Goal: Information Seeking & Learning: Learn about a topic

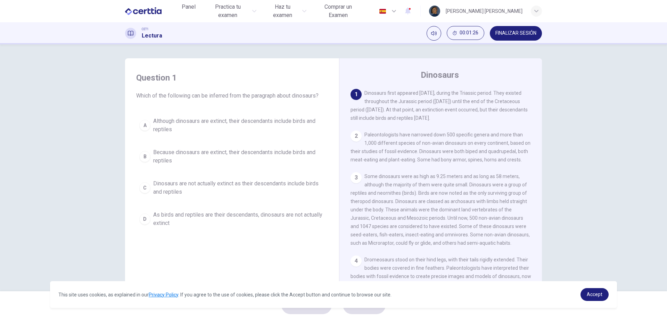
click at [239, 131] on span "Although dinosaurs are extinct, their descendants include birds and reptiles" at bounding box center [239, 125] width 172 height 17
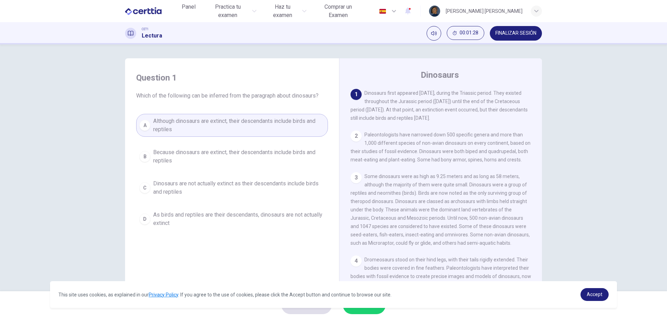
click at [356, 314] on button "ENVIAR" at bounding box center [364, 305] width 43 height 18
click at [589, 298] on link "Accept" at bounding box center [595, 294] width 28 height 13
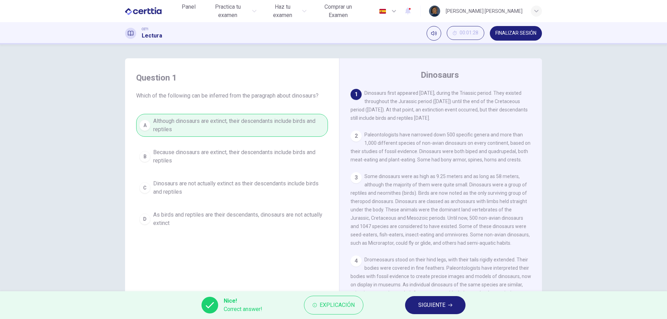
click at [604, 202] on div "Question 1 Which of the following can be inferred from the paragraph about dino…" at bounding box center [333, 167] width 667 height 247
click at [440, 310] on span "SIGUIENTE" at bounding box center [431, 306] width 27 height 10
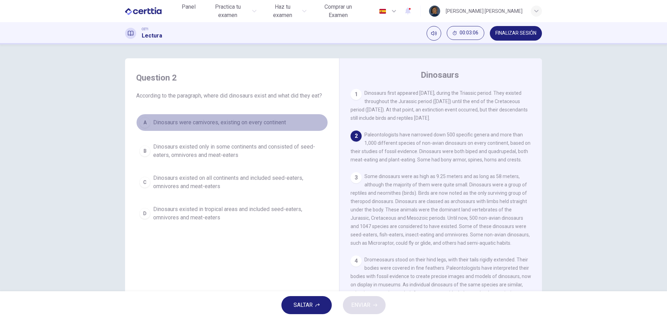
click at [216, 124] on span "Dinosaurs were carnivores, existing on every continent" at bounding box center [219, 122] width 133 height 8
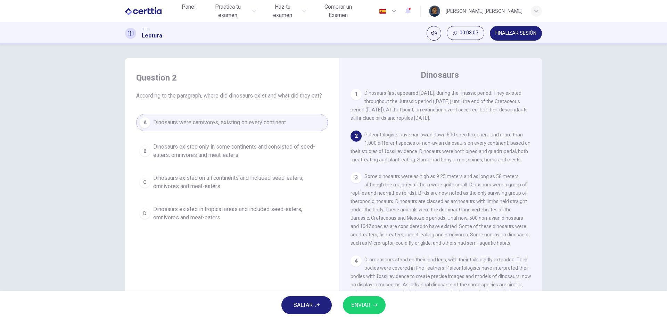
click at [365, 306] on span "ENVIAR" at bounding box center [360, 306] width 19 height 10
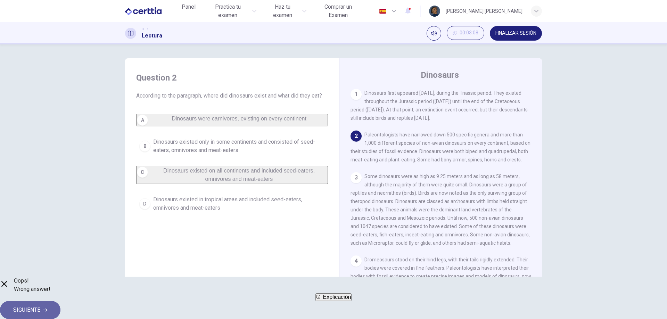
click at [40, 309] on span "SIGUIENTE" at bounding box center [26, 310] width 27 height 10
click at [419, 309] on div "Oops! Wrong answer! Explicación SIGUIENTE" at bounding box center [333, 298] width 667 height 42
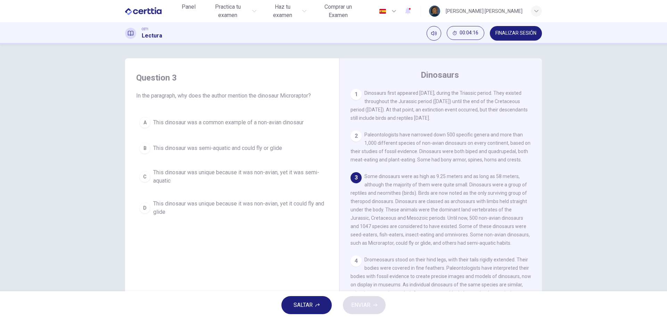
click at [284, 126] on span "This dinosaur was a common example of a non-avian dinosaur" at bounding box center [228, 122] width 150 height 8
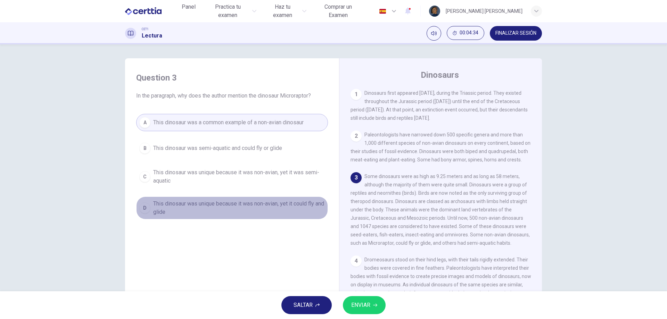
click at [278, 206] on span "This dinosaur was unique because it was non-avian, yet it could fly and glide" at bounding box center [239, 208] width 172 height 17
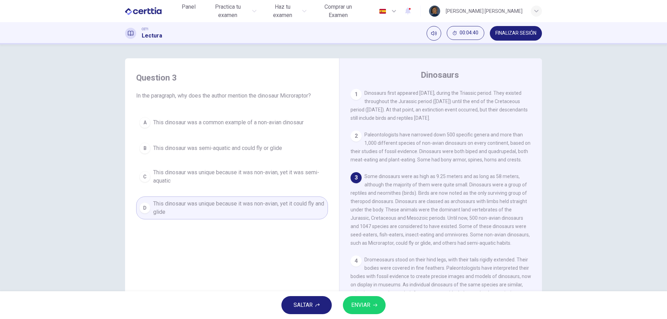
click at [379, 303] on button "ENVIAR" at bounding box center [364, 305] width 43 height 18
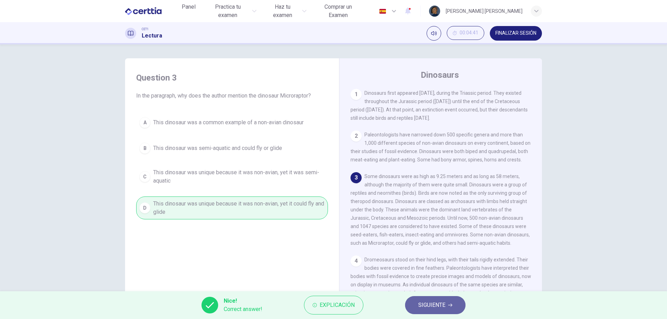
click at [451, 309] on button "SIGUIENTE" at bounding box center [435, 305] width 60 height 18
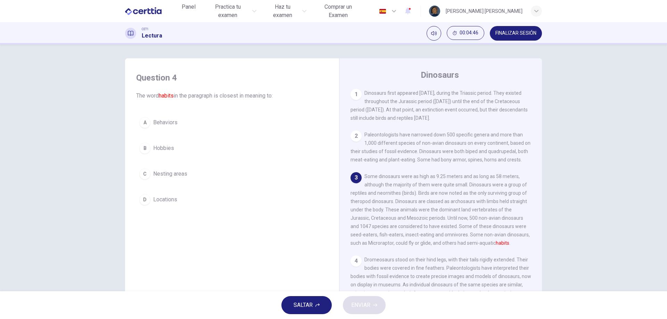
click at [187, 175] on button "C Nesting areas" at bounding box center [232, 173] width 192 height 17
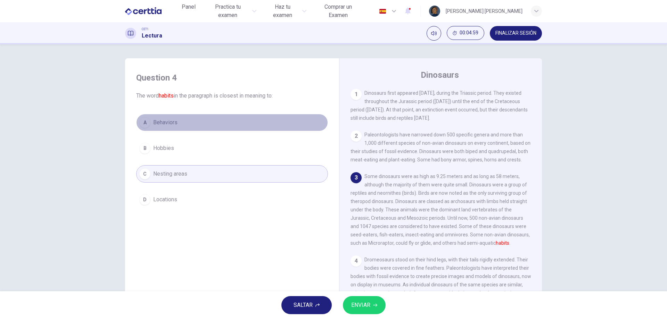
click at [172, 124] on span "Behaviors" at bounding box center [165, 122] width 24 height 8
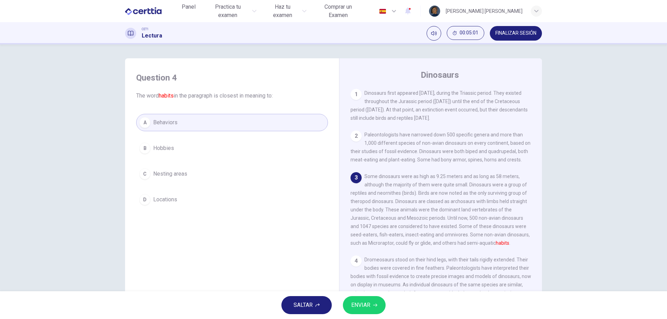
click at [375, 301] on button "ENVIAR" at bounding box center [364, 305] width 43 height 18
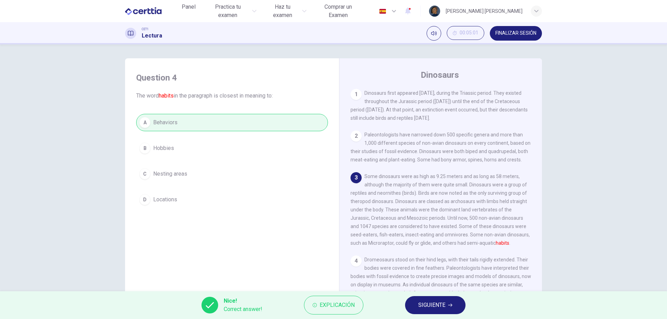
click at [419, 310] on button "SIGUIENTE" at bounding box center [435, 305] width 60 height 18
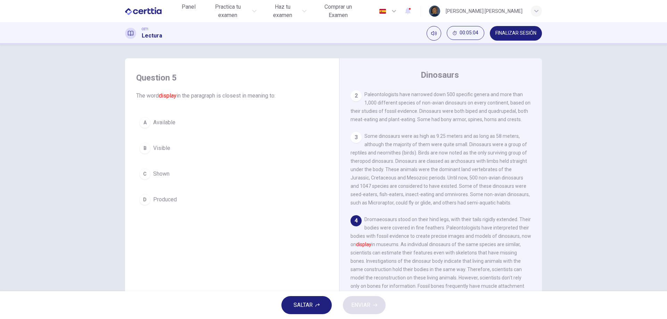
scroll to position [104, 0]
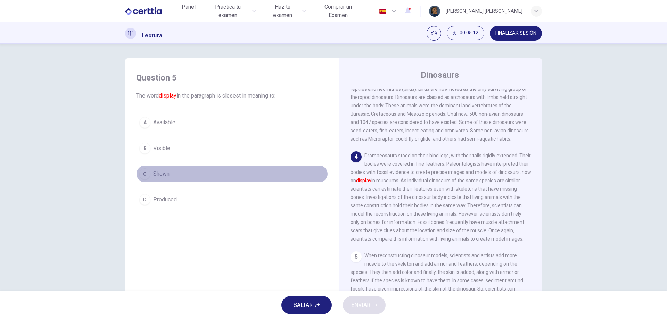
click at [171, 176] on button "C Shown" at bounding box center [232, 173] width 192 height 17
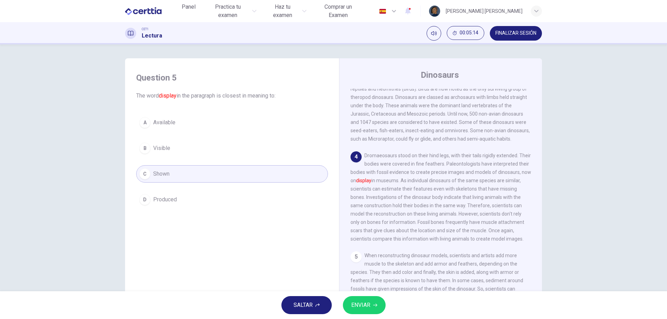
click at [372, 302] on button "ENVIAR" at bounding box center [364, 305] width 43 height 18
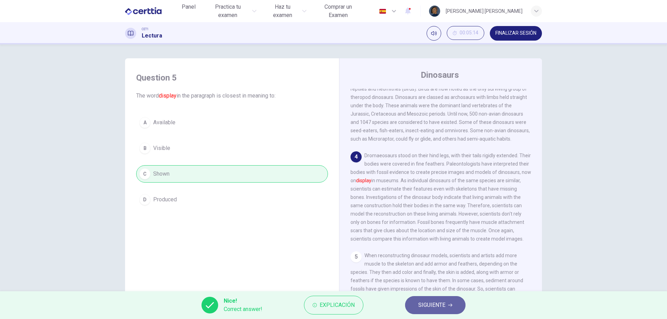
click at [446, 309] on button "SIGUIENTE" at bounding box center [435, 305] width 60 height 18
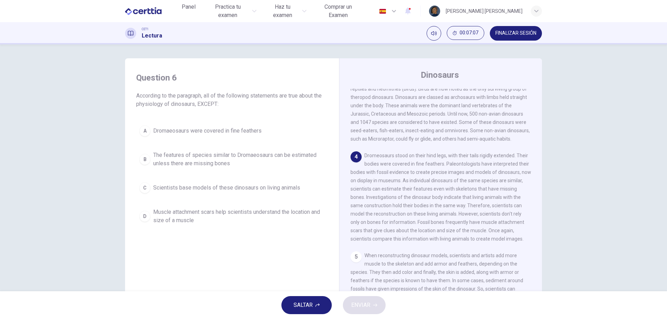
click at [248, 163] on span "The features of species similar to Dromaeosaurs can be estimated unless there a…" at bounding box center [239, 159] width 172 height 17
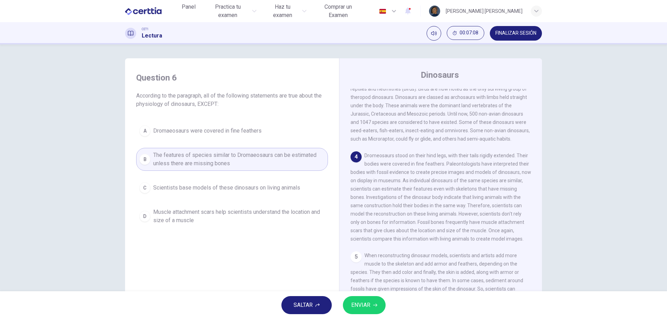
click at [365, 304] on span "ENVIAR" at bounding box center [360, 306] width 19 height 10
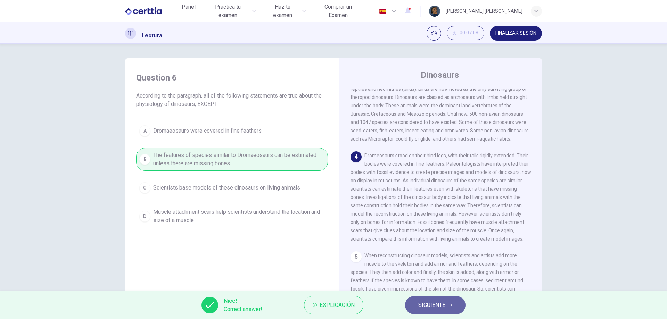
click at [451, 309] on button "SIGUIENTE" at bounding box center [435, 305] width 60 height 18
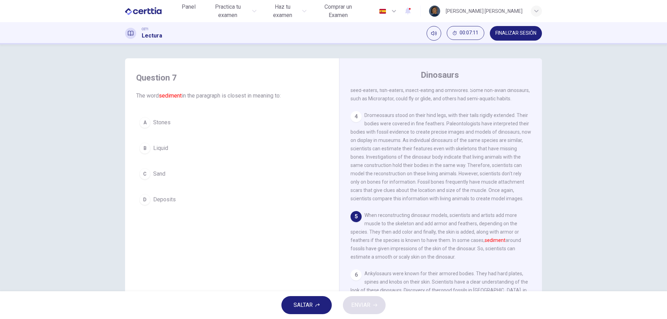
scroll to position [243, 0]
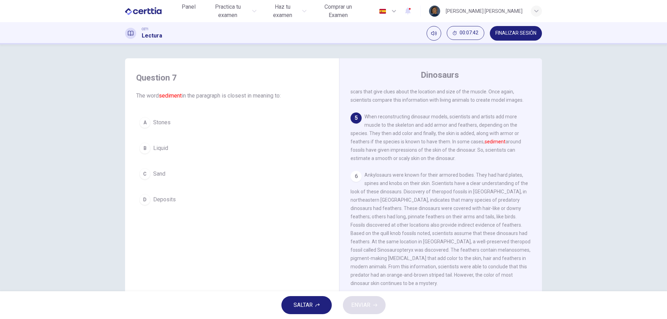
click at [183, 199] on button "D Deposits" at bounding box center [232, 199] width 192 height 17
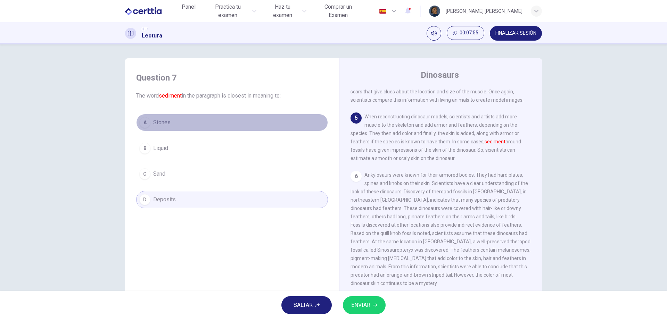
click at [171, 121] on button "A Stones" at bounding box center [232, 122] width 192 height 17
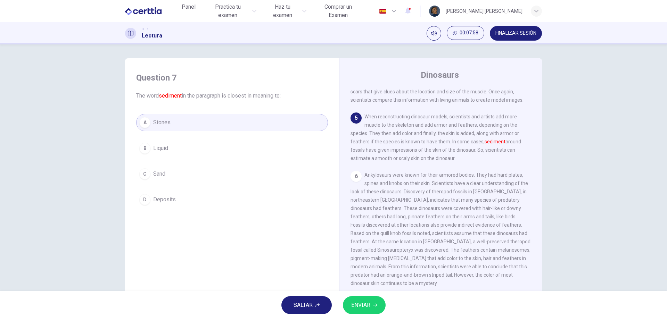
click at [363, 311] on button "ENVIAR" at bounding box center [364, 305] width 43 height 18
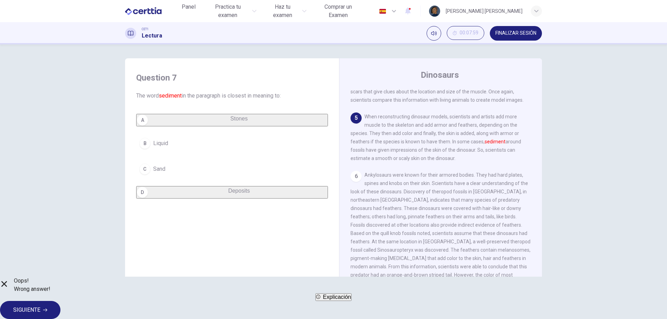
click at [399, 301] on div "Oops! Wrong answer! Explicación SIGUIENTE" at bounding box center [333, 298] width 667 height 42
click at [40, 308] on span "SIGUIENTE" at bounding box center [26, 310] width 27 height 10
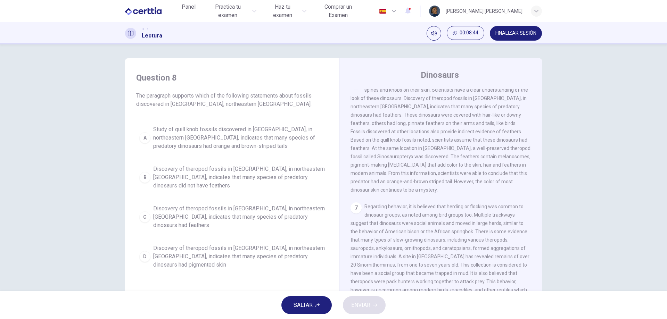
scroll to position [347, 0]
click at [292, 217] on span "Discovery of theropod fossils in [GEOGRAPHIC_DATA], in northeastern [GEOGRAPHIC…" at bounding box center [239, 217] width 172 height 25
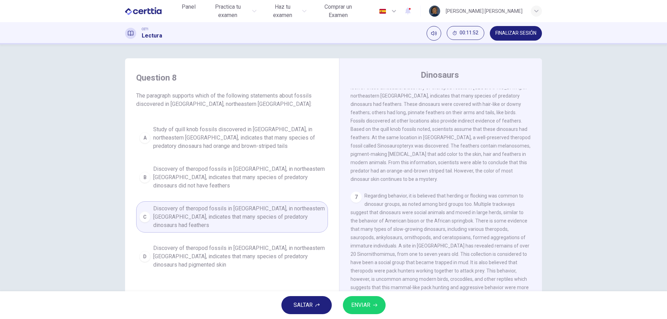
click at [370, 301] on span "ENVIAR" at bounding box center [360, 306] width 19 height 10
click at [370, 301] on div "Processing your response..." at bounding box center [333, 306] width 667 height 28
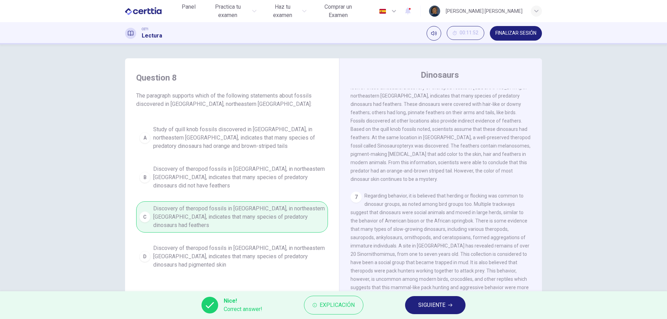
click at [434, 301] on span "SIGUIENTE" at bounding box center [431, 306] width 27 height 10
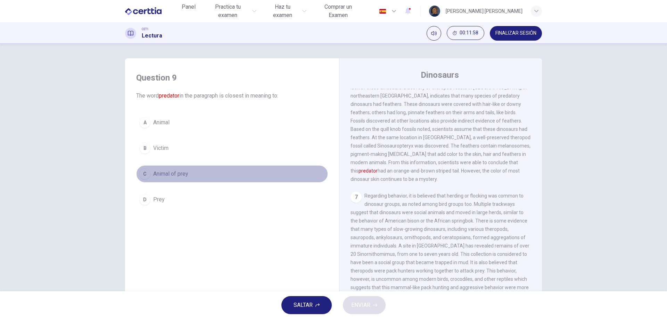
click at [182, 172] on span "Animal of prey" at bounding box center [170, 174] width 35 height 8
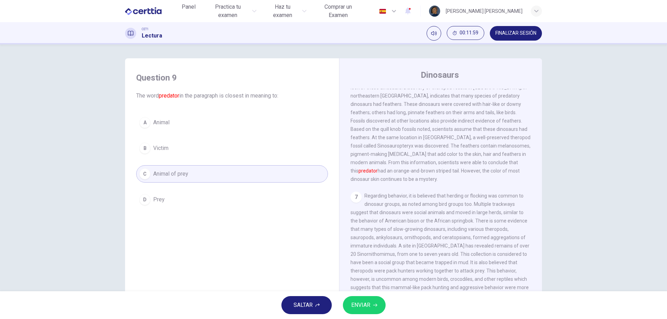
click at [362, 304] on span "ENVIAR" at bounding box center [360, 306] width 19 height 10
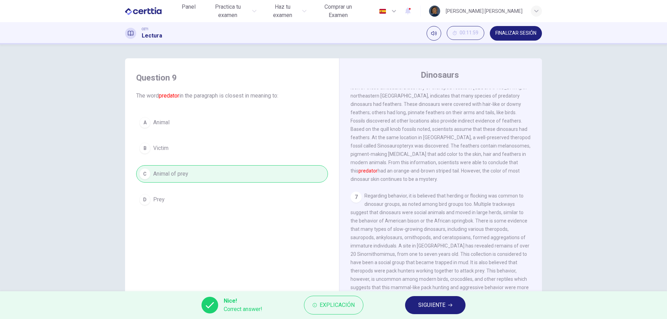
click at [427, 305] on span "SIGUIENTE" at bounding box center [431, 306] width 27 height 10
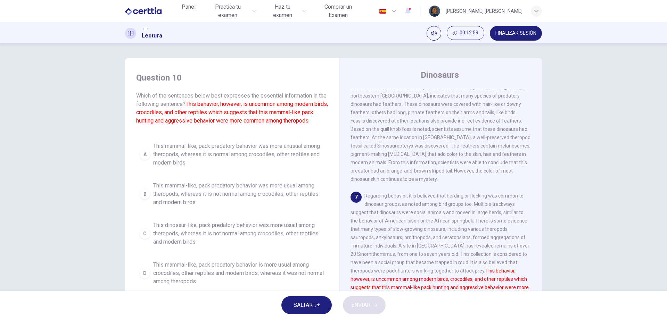
scroll to position [11, 0]
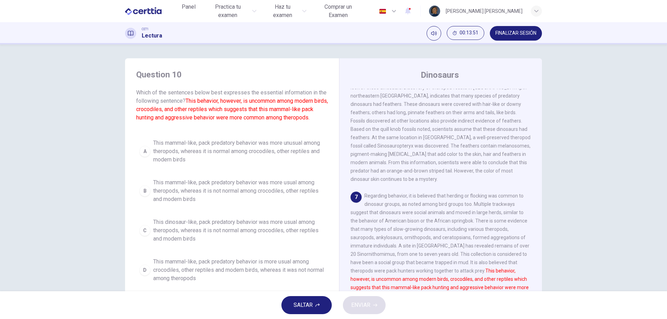
click at [191, 194] on span "This mammal-like, pack predatory behavior was more usual among theropods, where…" at bounding box center [239, 191] width 172 height 25
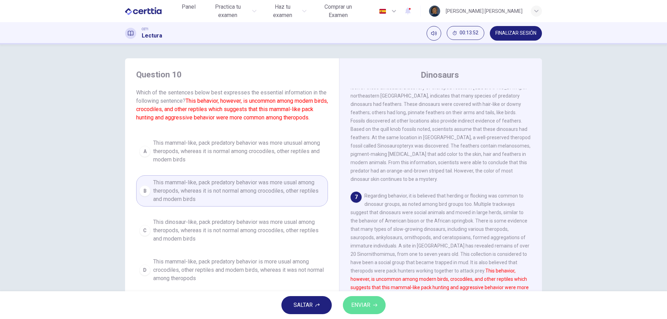
click at [367, 310] on button "ENVIAR" at bounding box center [364, 305] width 43 height 18
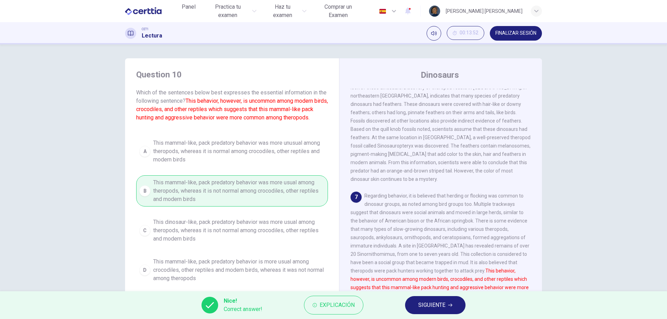
click at [417, 306] on button "SIGUIENTE" at bounding box center [435, 305] width 60 height 18
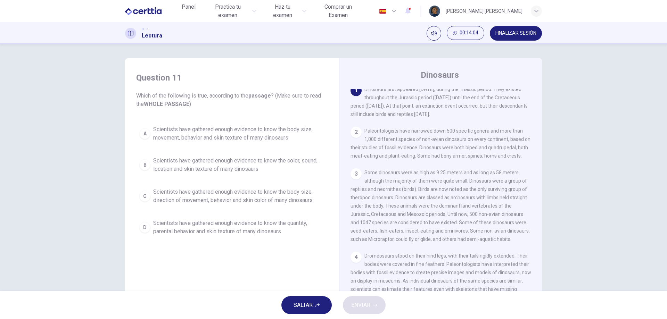
scroll to position [0, 0]
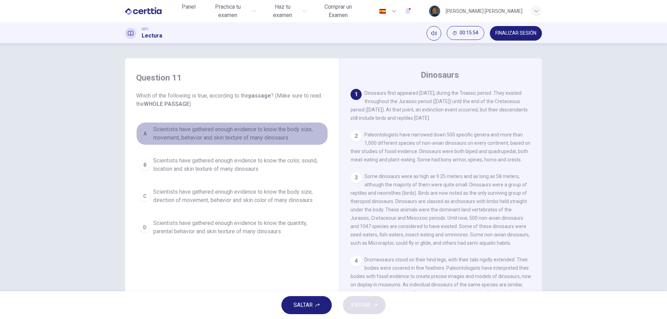
click at [278, 140] on span "Scientists have gathered enough evidence to know the body size, movement, behav…" at bounding box center [239, 133] width 172 height 17
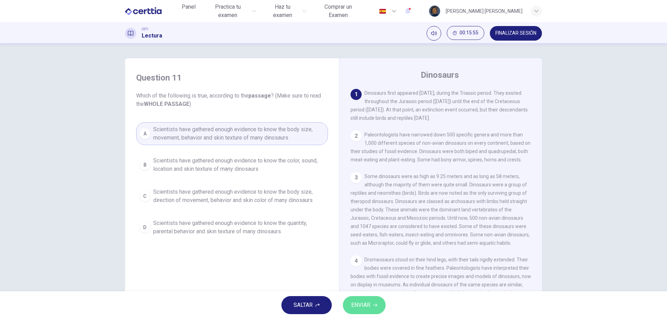
click at [365, 308] on span "ENVIAR" at bounding box center [360, 306] width 19 height 10
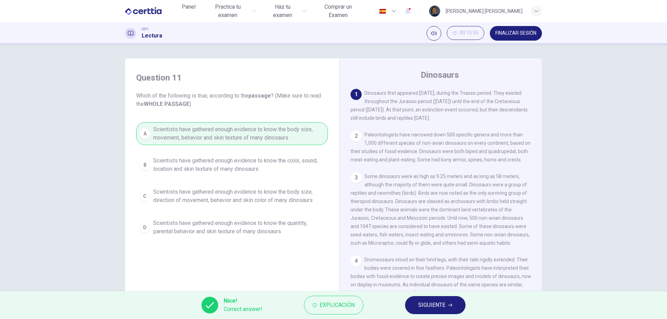
click at [421, 310] on span "SIGUIENTE" at bounding box center [431, 306] width 27 height 10
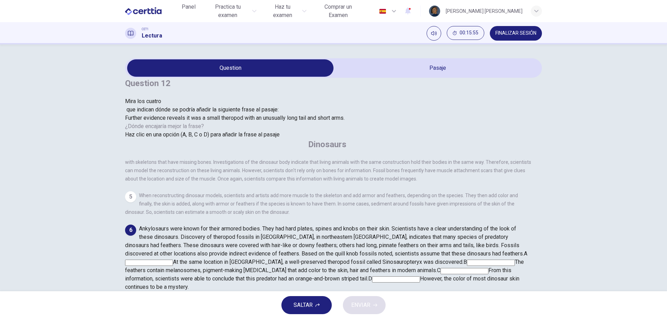
scroll to position [326, 0]
click at [462, 268] on input at bounding box center [465, 271] width 48 height 6
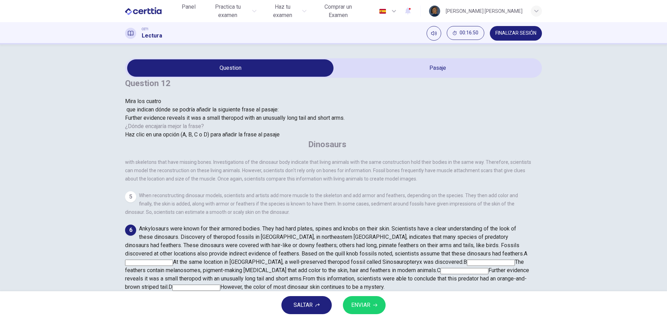
click at [220, 285] on input at bounding box center [196, 288] width 48 height 6
click at [399, 225] on div "Ankylosaurs were known for their armored bodies. They had hard plates, spines a…" at bounding box center [328, 258] width 406 height 67
click at [467, 268] on input at bounding box center [465, 271] width 48 height 6
click at [467, 260] on input at bounding box center [491, 263] width 48 height 6
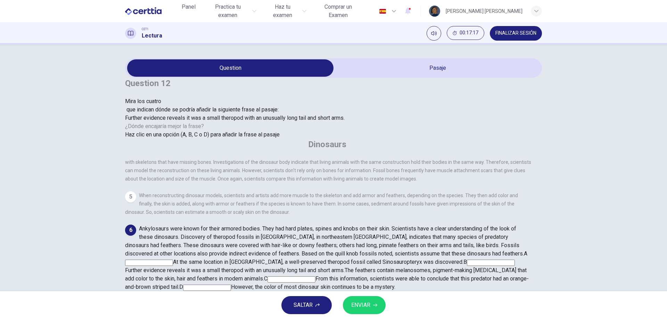
click at [362, 306] on span "ENVIAR" at bounding box center [360, 306] width 19 height 10
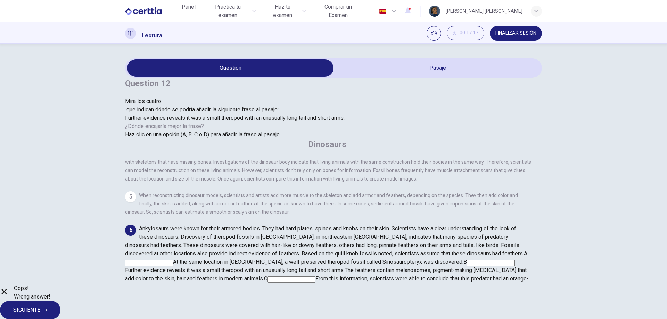
click at [40, 305] on span "SIGUIENTE" at bounding box center [26, 310] width 27 height 10
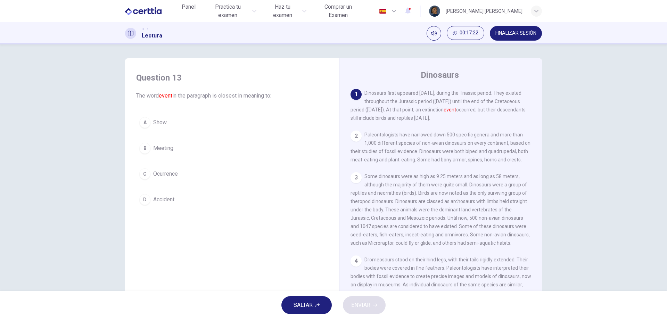
click at [195, 179] on button "C Ocurrence" at bounding box center [232, 173] width 192 height 17
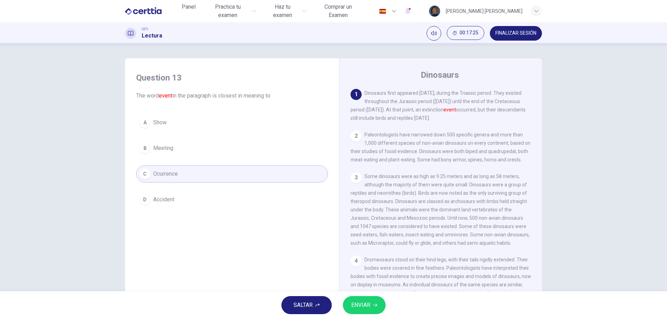
click at [374, 301] on button "ENVIAR" at bounding box center [364, 305] width 43 height 18
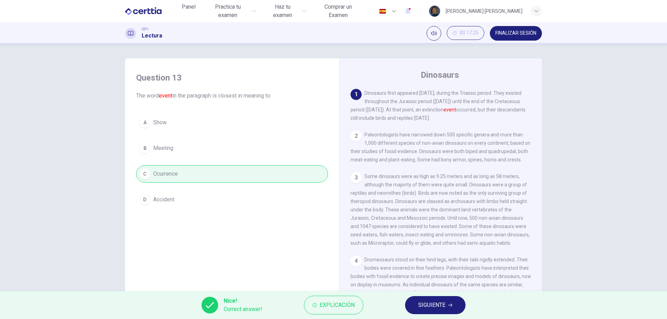
click at [416, 310] on button "SIGUIENTE" at bounding box center [435, 305] width 60 height 18
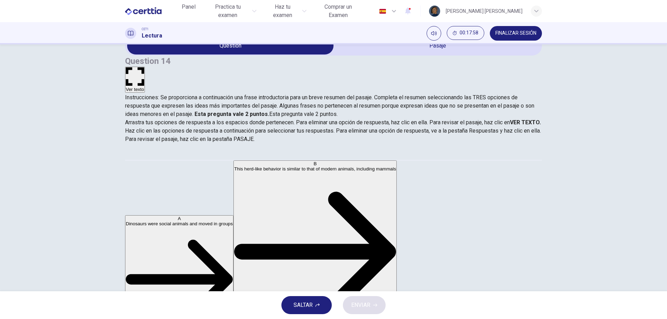
scroll to position [0, 0]
click at [145, 67] on button "Ver texto" at bounding box center [135, 80] width 20 height 26
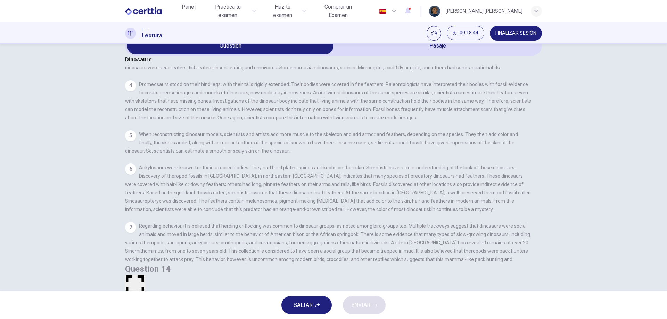
scroll to position [110, 0]
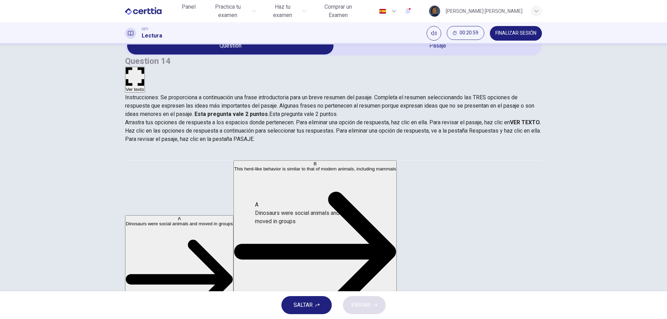
drag, startPoint x: 212, startPoint y: 173, endPoint x: 332, endPoint y: 218, distance: 128.3
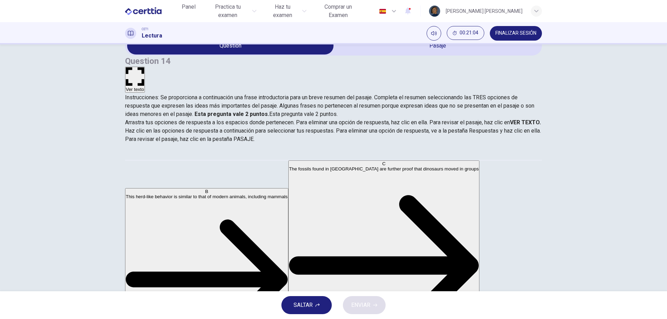
click at [144, 67] on icon "button" at bounding box center [135, 76] width 18 height 18
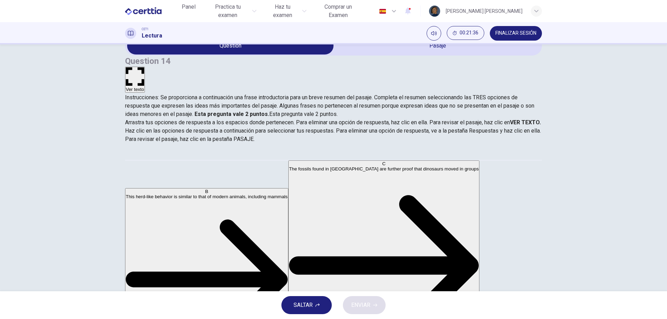
scroll to position [104, 0]
click at [145, 67] on button "Ver texto" at bounding box center [135, 80] width 20 height 26
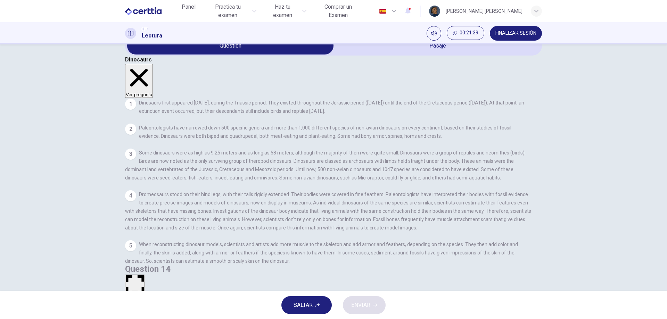
click at [153, 64] on button "Ver pregunta" at bounding box center [139, 81] width 28 height 34
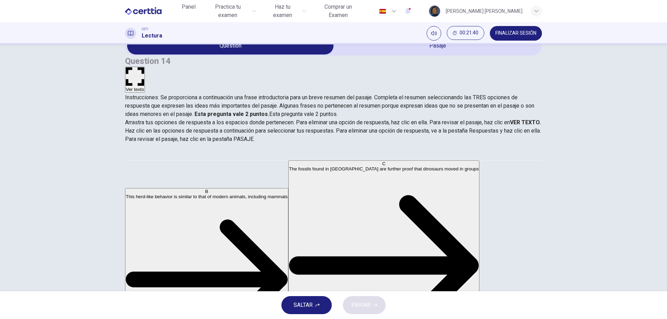
click at [145, 67] on button "Ver texto" at bounding box center [135, 80] width 20 height 26
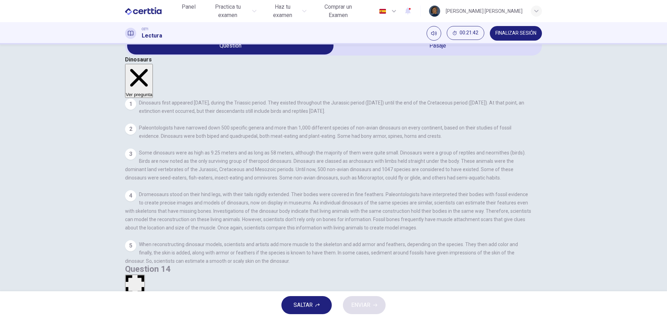
scroll to position [110, 0]
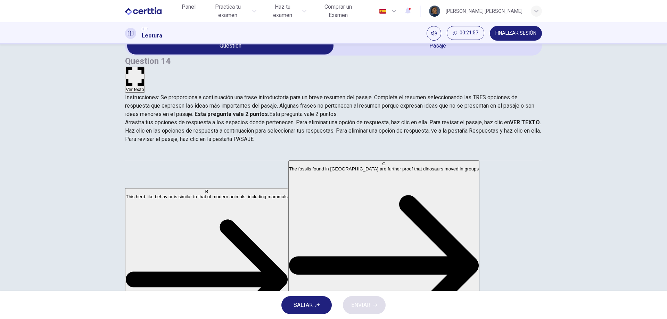
scroll to position [0, 0]
drag, startPoint x: 207, startPoint y: 220, endPoint x: 324, endPoint y: 210, distance: 117.9
drag, startPoint x: 339, startPoint y: 208, endPoint x: 344, endPoint y: 208, distance: 4.6
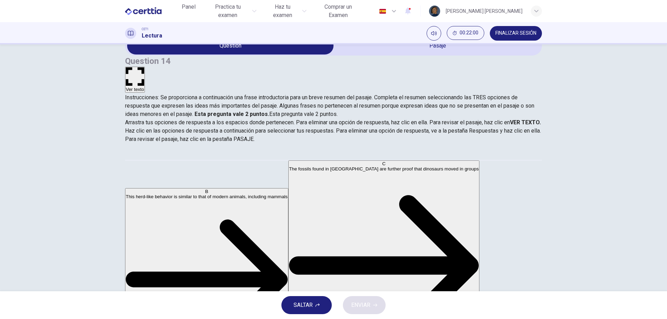
drag, startPoint x: 222, startPoint y: 211, endPoint x: 346, endPoint y: 195, distance: 124.8
drag, startPoint x: 346, startPoint y: 195, endPoint x: 376, endPoint y: 189, distance: 30.9
drag, startPoint x: 199, startPoint y: 215, endPoint x: 363, endPoint y: 200, distance: 164.6
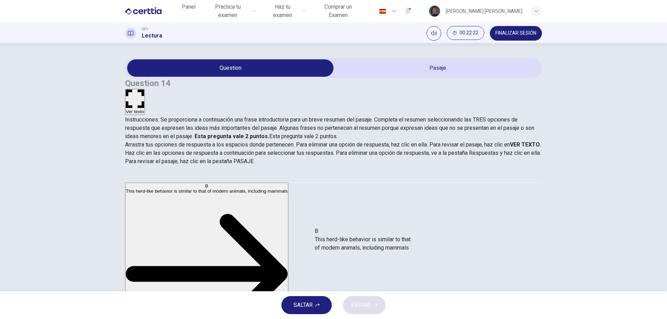
drag, startPoint x: 188, startPoint y: 198, endPoint x: 370, endPoint y: 248, distance: 188.0
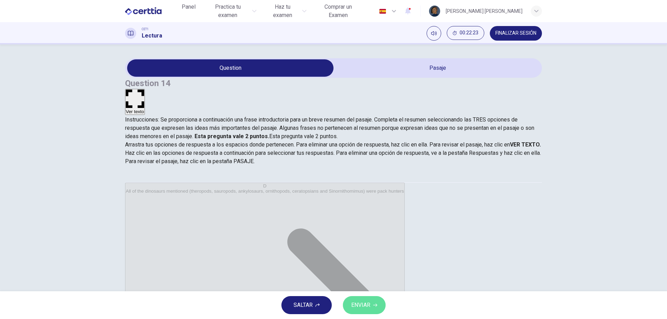
click at [354, 307] on span "ENVIAR" at bounding box center [360, 306] width 19 height 10
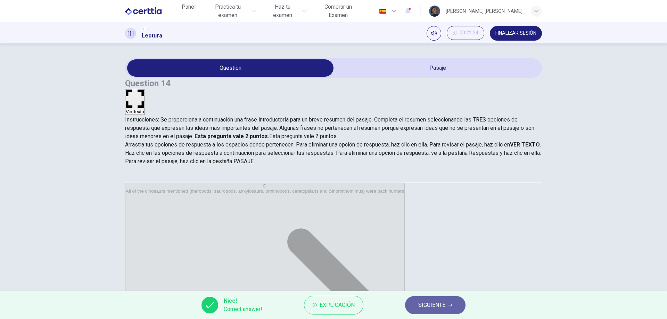
click at [439, 306] on span "SIGUIENTE" at bounding box center [431, 306] width 27 height 10
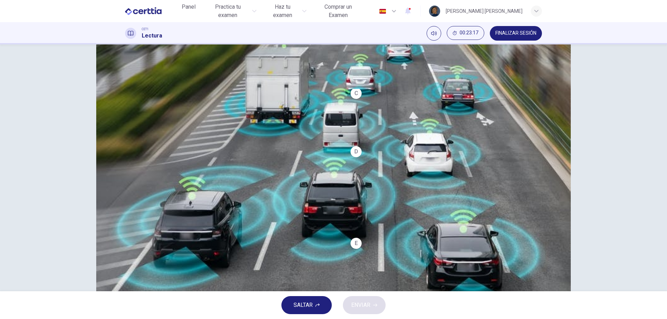
scroll to position [202, 0]
click at [284, 216] on span "Potentially, fully automated taxis are more cost-effective than normal taxis." at bounding box center [239, 219] width 172 height 17
click at [368, 303] on span "ENVIAR" at bounding box center [360, 306] width 19 height 10
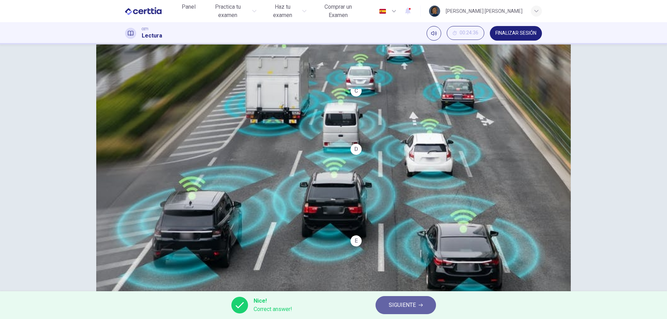
click at [419, 300] on button "SIGUIENTE" at bounding box center [406, 305] width 60 height 18
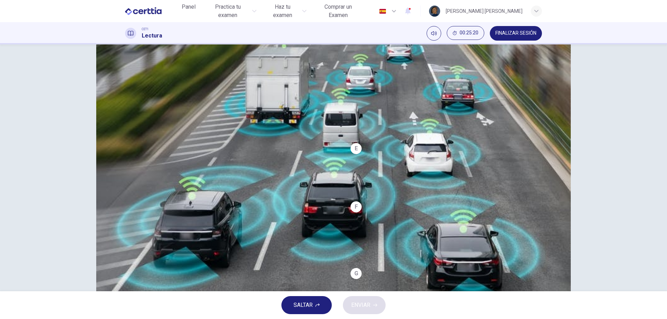
scroll to position [306, 0]
click at [195, 142] on span "will prove controversial." at bounding box center [182, 139] width 58 height 8
click at [355, 311] on button "ENVIAR" at bounding box center [364, 305] width 43 height 18
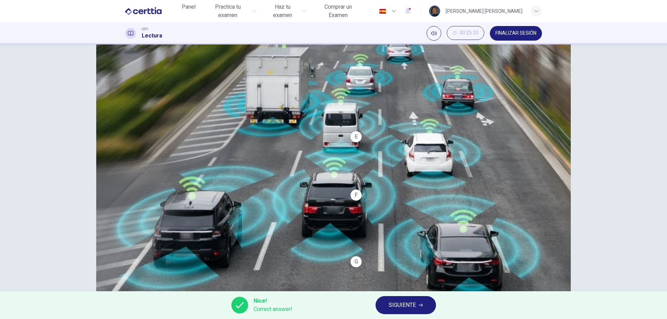
click at [420, 304] on icon "button" at bounding box center [421, 305] width 4 height 4
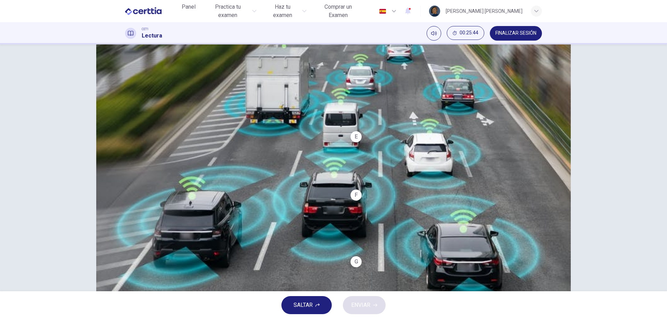
click at [237, 173] on span "They will reduce the cost of travelling." at bounding box center [199, 174] width 92 height 8
click at [234, 150] on button "B They may improve road safety." at bounding box center [232, 148] width 192 height 17
click at [368, 305] on span "ENVIAR" at bounding box center [360, 306] width 19 height 10
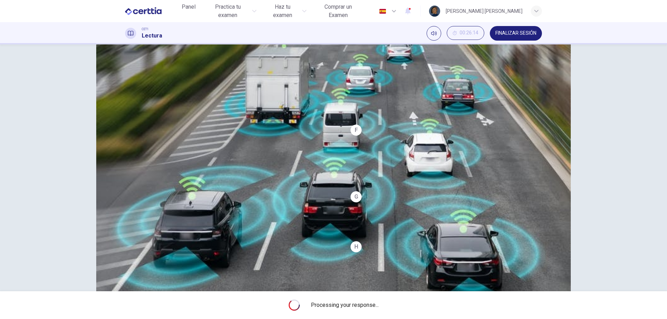
click at [368, 305] on span "Processing your response..." at bounding box center [345, 305] width 68 height 8
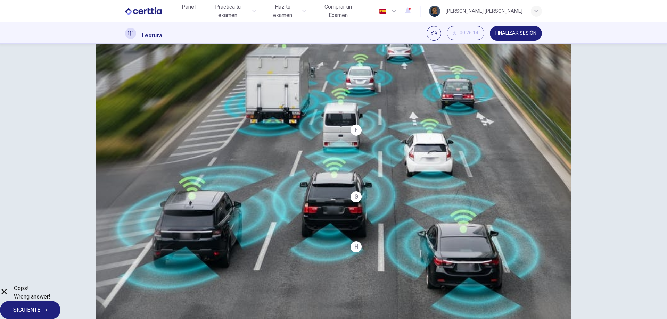
click at [40, 309] on span "SIGUIENTE" at bounding box center [26, 310] width 27 height 10
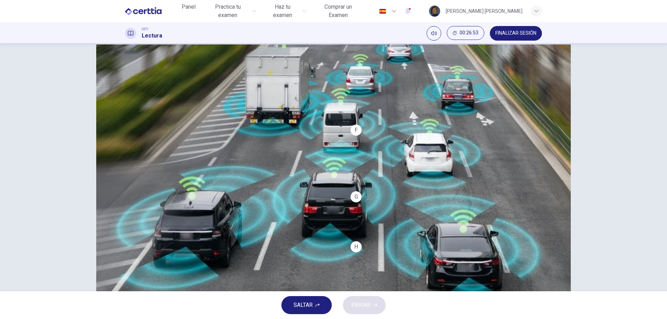
scroll to position [376, 0]
click at [211, 166] on span "It currently doesn't favour fully automated cars." at bounding box center [209, 165] width 113 height 8
click at [371, 300] on button "ENVIAR" at bounding box center [364, 305] width 43 height 18
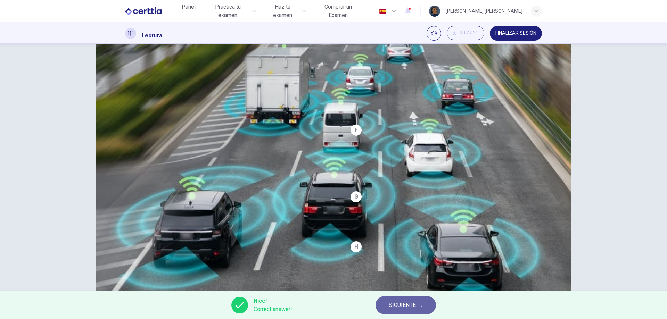
click at [421, 307] on icon "button" at bounding box center [421, 305] width 4 height 4
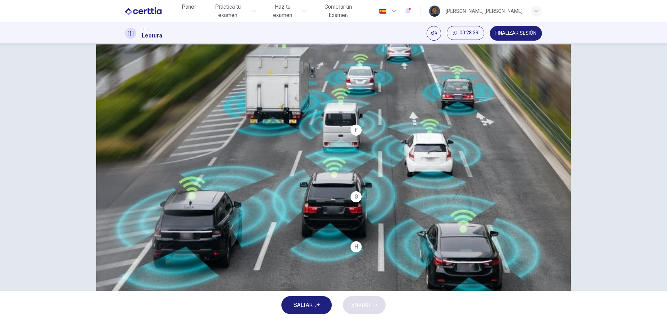
scroll to position [480, 0]
click at [282, 159] on button "B Fully automated cars are too expensive to manufacture." at bounding box center [232, 164] width 192 height 17
click at [378, 305] on button "ENVIAR" at bounding box center [364, 305] width 43 height 18
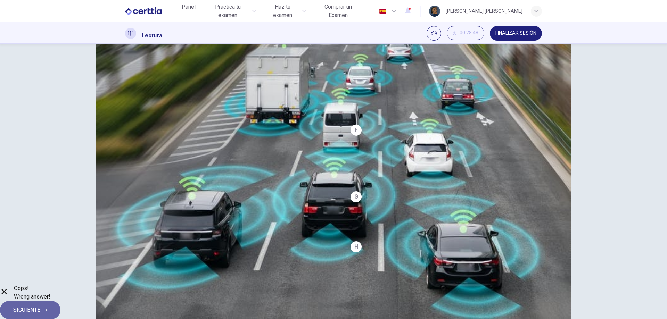
click at [40, 307] on span "SIGUIENTE" at bounding box center [26, 310] width 27 height 10
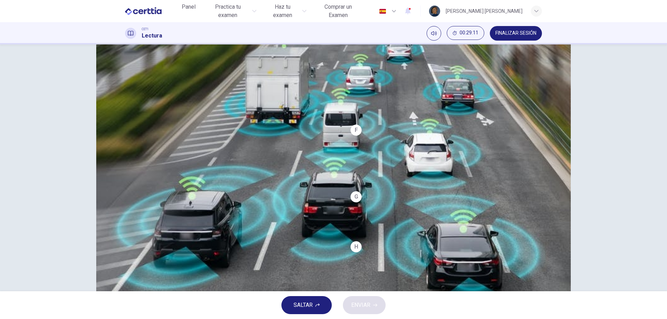
scroll to position [22, 0]
click at [187, 150] on span "He reserves judgement as to whether fully automated cars will become a reality." at bounding box center [239, 151] width 172 height 17
click at [376, 303] on button "ENVIAR" at bounding box center [364, 305] width 43 height 18
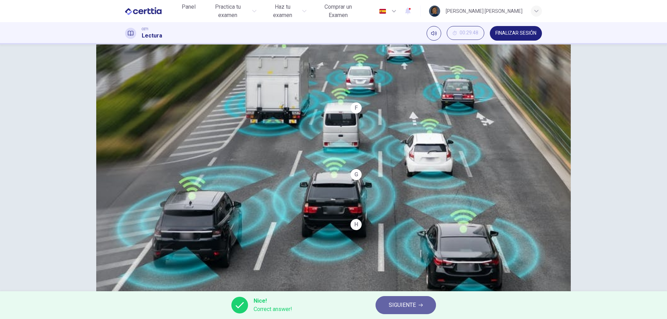
click at [399, 310] on span "SIGUIENTE" at bounding box center [402, 306] width 27 height 10
click at [399, 310] on div "Nice! Correct answer! SIGUIENTE" at bounding box center [333, 306] width 667 height 28
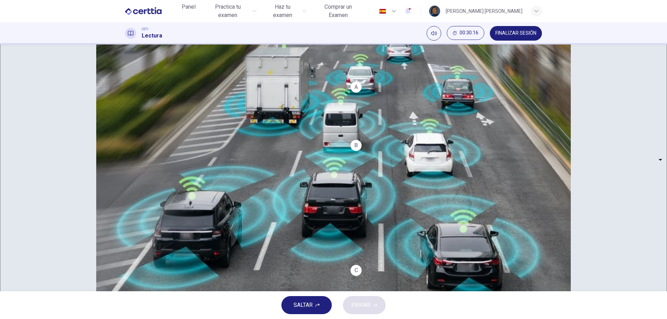
click at [184, 220] on body "This site uses cookies, as explained in our Privacy Policy . If you agree to th…" at bounding box center [333, 159] width 667 height 319
click at [184, 319] on div at bounding box center [333, 319] width 667 height 0
click at [184, 224] on body "This site uses cookies, as explained in our Privacy Policy . If you agree to th…" at bounding box center [333, 159] width 667 height 319
type input "*********"
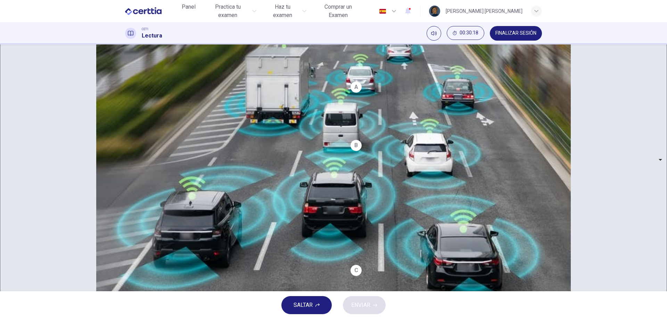
click at [185, 203] on body "This site uses cookies, as explained in our Privacy Policy . If you agree to th…" at bounding box center [333, 159] width 667 height 319
click at [185, 319] on div at bounding box center [333, 319] width 667 height 0
click at [185, 198] on body "This site uses cookies, as explained in our Privacy Policy . If you agree to th…" at bounding box center [333, 159] width 667 height 319
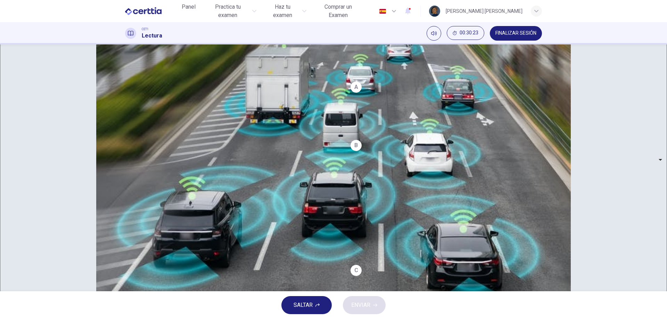
type input "*****"
click at [178, 183] on body "This site uses cookies, as explained in our Privacy Policy . If you agree to th…" at bounding box center [333, 159] width 667 height 319
click at [177, 319] on li "TRUE" at bounding box center [333, 323] width 667 height 8
type input "****"
click at [375, 308] on button "ENVIAR" at bounding box center [364, 305] width 43 height 18
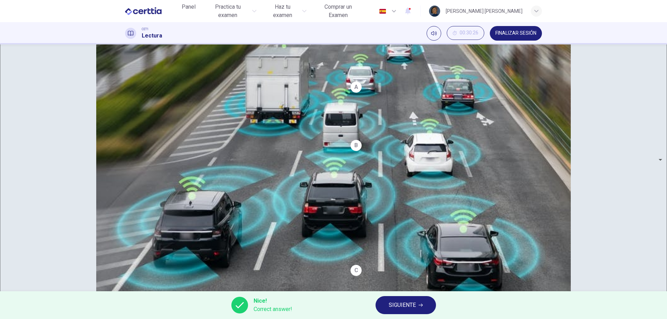
click at [411, 310] on span "SIGUIENTE" at bounding box center [402, 306] width 27 height 10
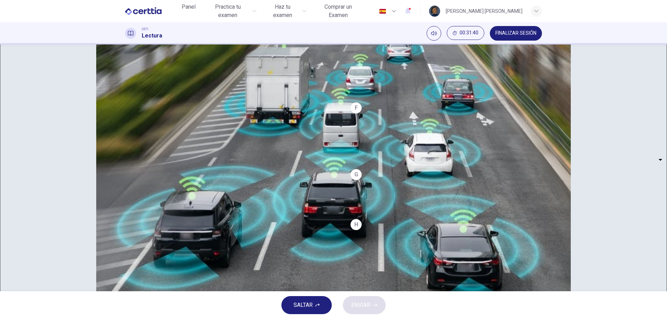
scroll to position [515, 0]
click at [185, 199] on body "This site uses cookies, as explained in our Privacy Policy . If you agree to th…" at bounding box center [333, 159] width 667 height 319
click at [183, 191] on body "This site uses cookies, as explained in our Privacy Policy . If you agree to th…" at bounding box center [333, 159] width 667 height 319
click at [183, 319] on div at bounding box center [333, 319] width 667 height 0
click at [183, 195] on body "This site uses cookies, as explained in our Privacy Policy . If you agree to th…" at bounding box center [333, 159] width 667 height 319
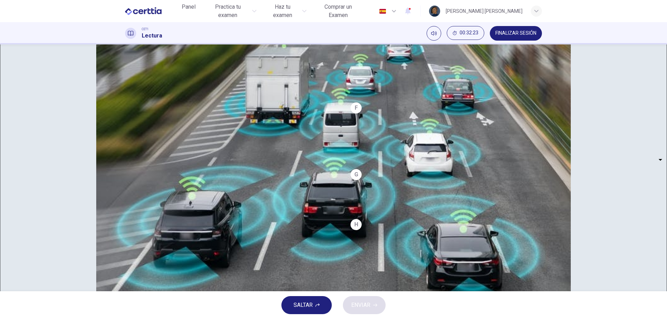
type input "*"
click at [178, 218] on body "This site uses cookies, as explained in our Privacy Policy . If you agree to th…" at bounding box center [333, 159] width 667 height 319
type input "*"
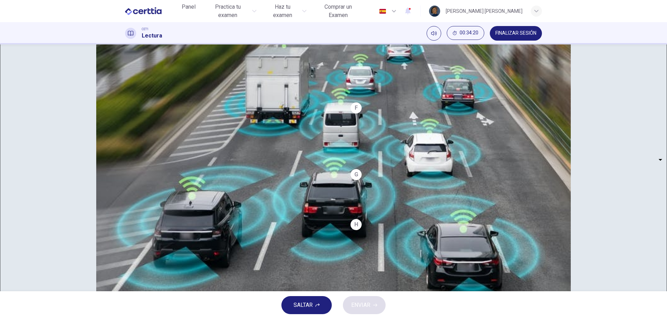
click at [169, 235] on body "This site uses cookies, as explained in our Privacy Policy . If you agree to th…" at bounding box center [333, 159] width 667 height 319
click at [168, 319] on li "A" at bounding box center [333, 323] width 667 height 8
type input "*"
click at [172, 259] on body "This site uses cookies, as explained in our Privacy Policy . If you agree to th…" at bounding box center [333, 159] width 667 height 319
click at [172, 319] on div at bounding box center [333, 319] width 667 height 0
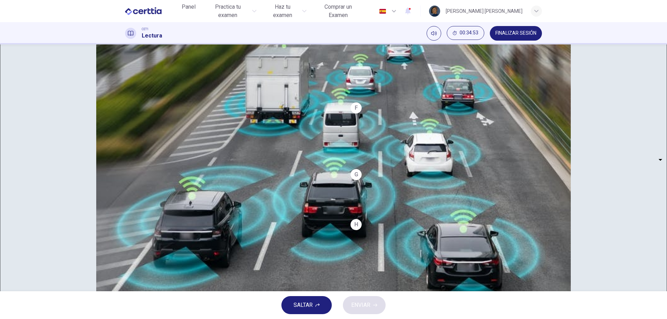
click at [172, 259] on body "This site uses cookies, as explained in our Privacy Policy . If you agree to th…" at bounding box center [333, 159] width 667 height 319
click at [184, 259] on body "This site uses cookies, as explained in our Privacy Policy . If you agree to th…" at bounding box center [333, 159] width 667 height 319
type input "*"
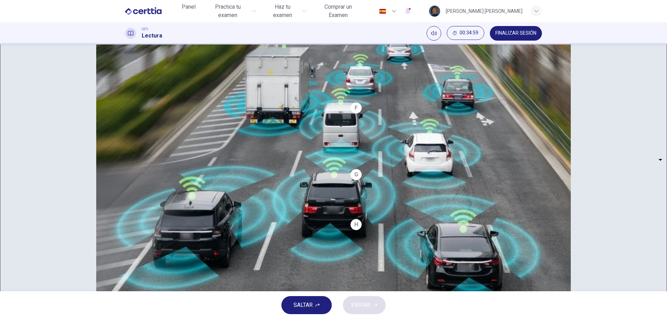
click at [183, 175] on body "This site uses cookies, as explained in our Privacy Policy . If you agree to th…" at bounding box center [333, 159] width 667 height 319
type input "*"
click at [376, 303] on icon "button" at bounding box center [375, 305] width 4 height 4
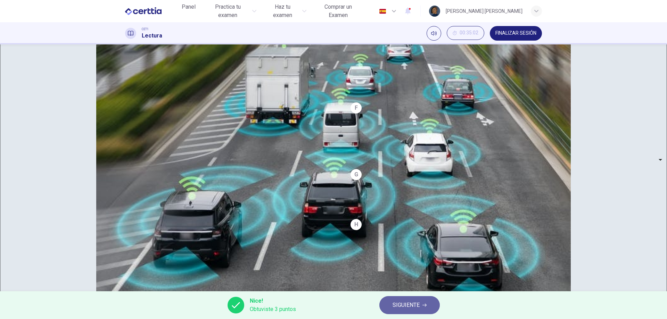
click at [400, 311] on button "SIGUIENTE" at bounding box center [409, 305] width 60 height 18
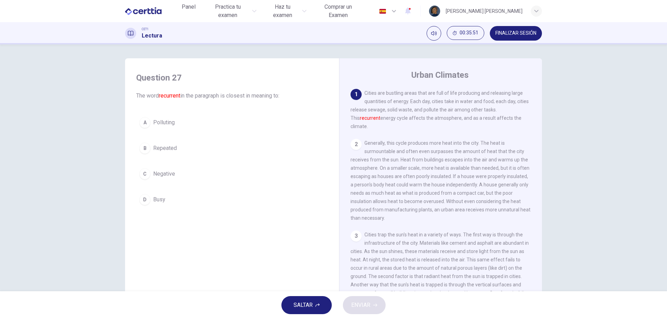
click at [169, 150] on span "Repeated" at bounding box center [165, 148] width 24 height 8
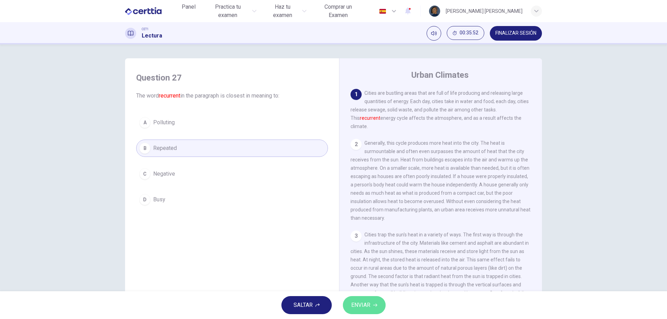
click at [373, 305] on icon "button" at bounding box center [375, 305] width 4 height 4
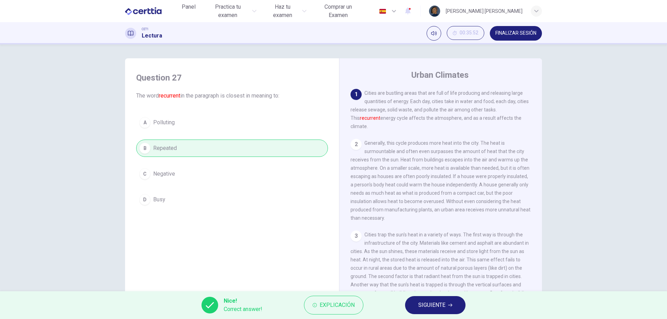
click at [425, 306] on span "SIGUIENTE" at bounding box center [431, 306] width 27 height 10
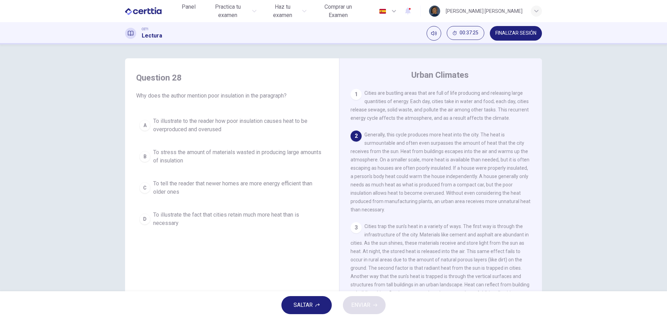
click at [285, 127] on span "To illustrate to the reader how poor insulation causes heat to be overproduced …" at bounding box center [239, 125] width 172 height 17
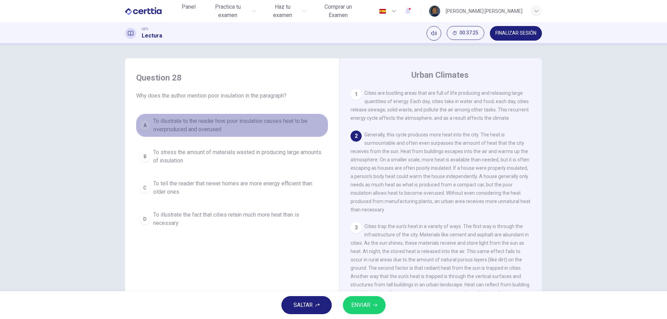
click at [285, 127] on span "To illustrate to the reader how poor insulation causes heat to be overproduced …" at bounding box center [239, 125] width 172 height 17
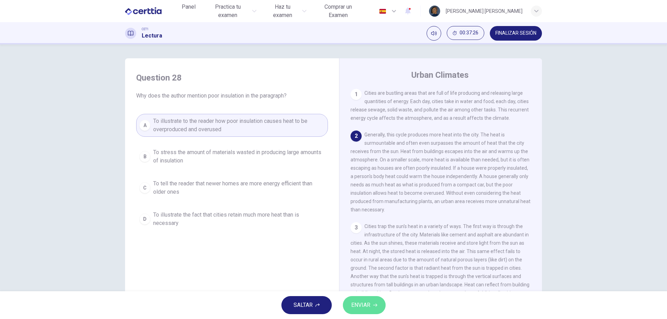
click at [364, 309] on span "ENVIAR" at bounding box center [360, 306] width 19 height 10
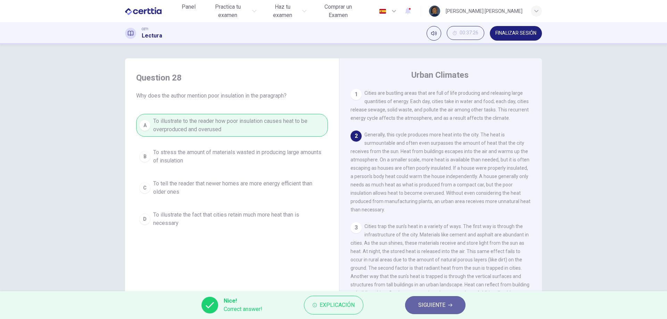
click at [446, 309] on button "SIGUIENTE" at bounding box center [435, 305] width 60 height 18
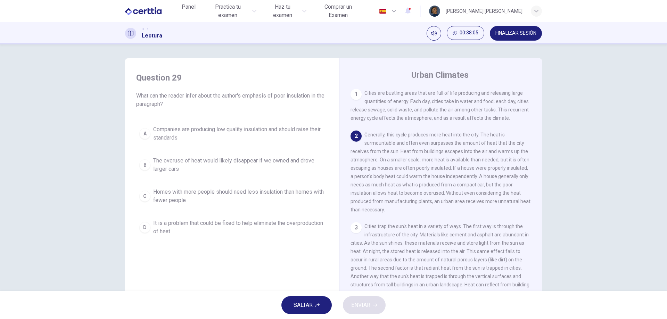
click at [274, 225] on span "It is a problem that could be fixed to help eliminate the overproduction of heat" at bounding box center [239, 227] width 172 height 17
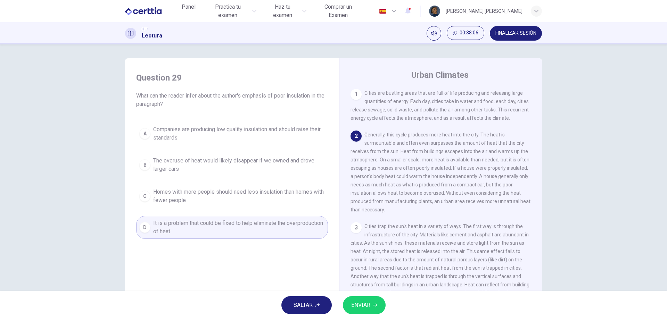
click at [353, 307] on span "ENVIAR" at bounding box center [360, 306] width 19 height 10
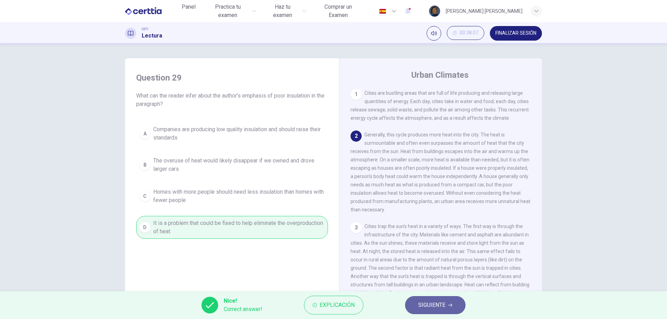
click at [425, 303] on span "SIGUIENTE" at bounding box center [431, 306] width 27 height 10
click at [425, 303] on div "Nice! Correct answer! Explicación SIGUIENTE" at bounding box center [333, 306] width 667 height 28
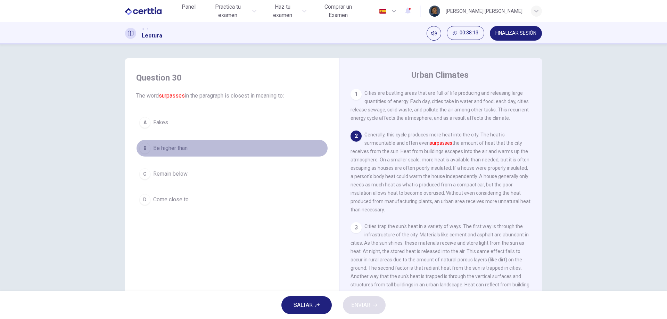
click at [186, 143] on button "B Be higher than" at bounding box center [232, 148] width 192 height 17
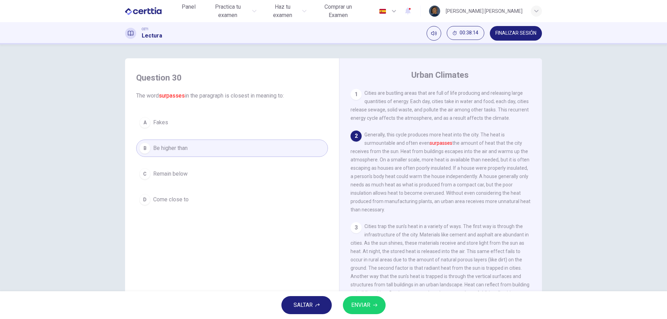
click at [372, 302] on button "ENVIAR" at bounding box center [364, 305] width 43 height 18
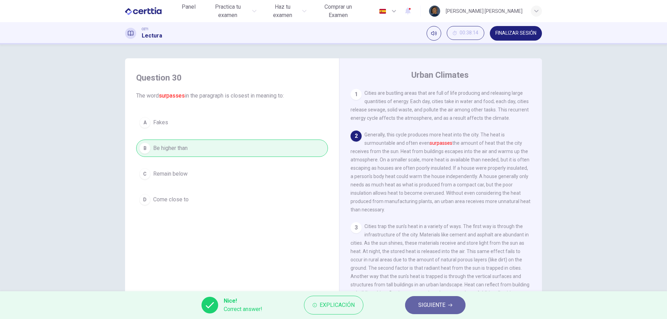
click at [435, 304] on span "SIGUIENTE" at bounding box center [431, 306] width 27 height 10
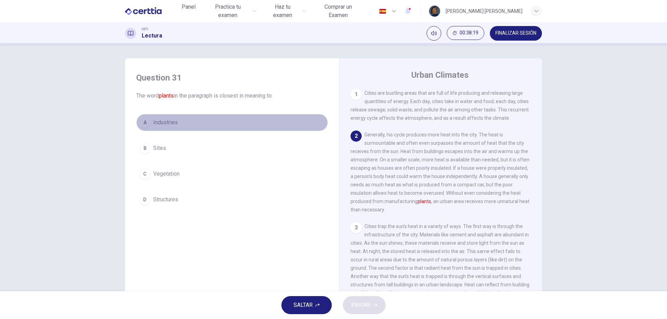
click at [199, 123] on button "A Industries" at bounding box center [232, 122] width 192 height 17
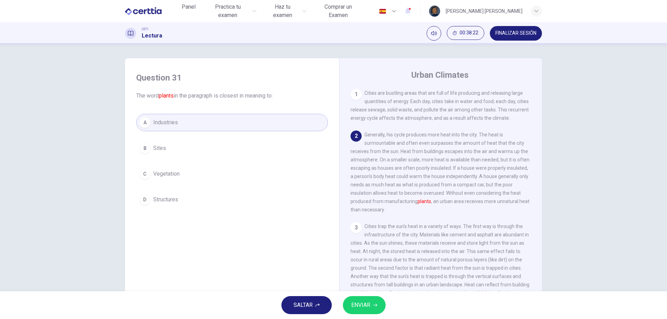
click at [381, 306] on button "ENVIAR" at bounding box center [364, 305] width 43 height 18
click at [381, 306] on div "SALTAR ENVIAR" at bounding box center [333, 306] width 667 height 28
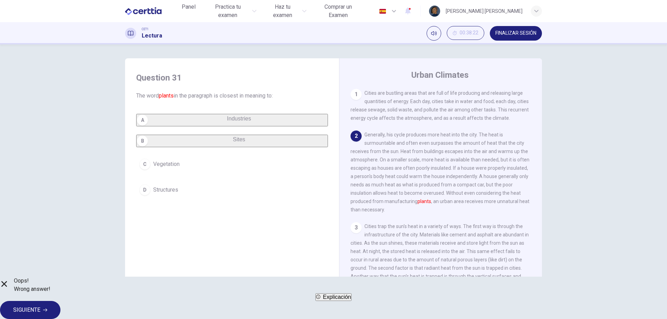
click at [60, 308] on button "SIGUIENTE" at bounding box center [30, 310] width 60 height 18
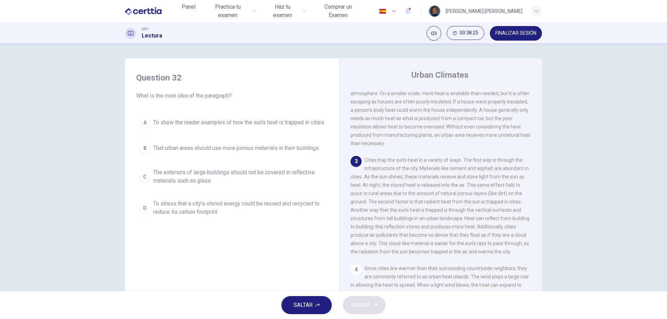
scroll to position [69, 0]
click at [231, 120] on span "To show the reader examples of how the sun's heat is trapped in cities" at bounding box center [238, 122] width 171 height 8
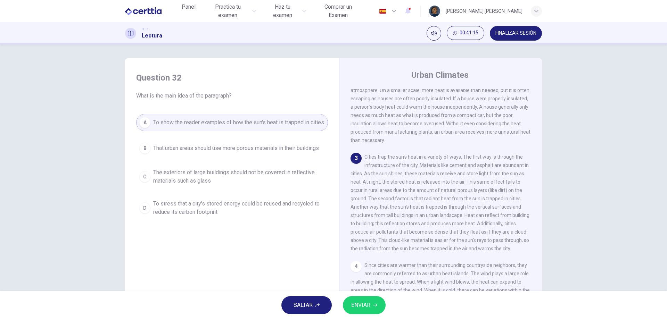
click at [375, 305] on icon "button" at bounding box center [375, 305] width 4 height 4
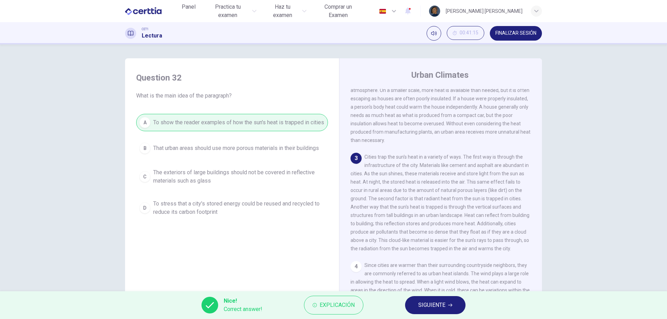
click at [430, 306] on span "SIGUIENTE" at bounding box center [431, 306] width 27 height 10
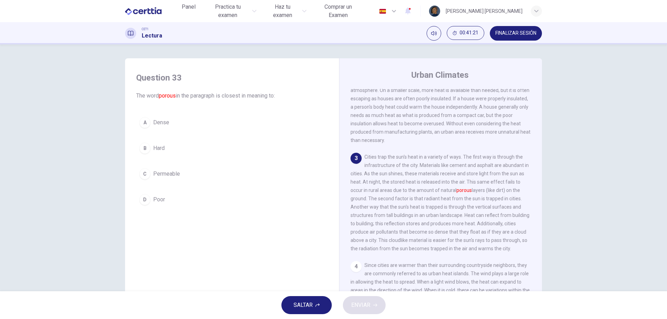
click at [190, 175] on button "C Permeable" at bounding box center [232, 173] width 192 height 17
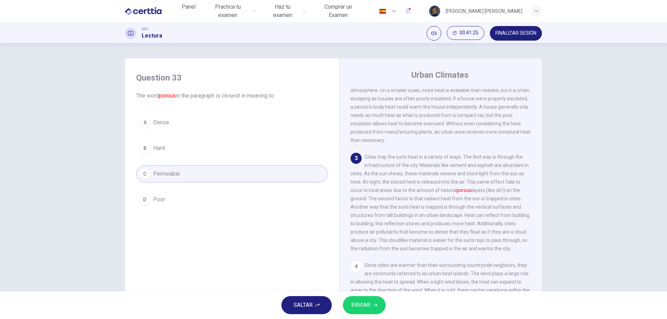
click at [373, 311] on button "ENVIAR" at bounding box center [364, 305] width 43 height 18
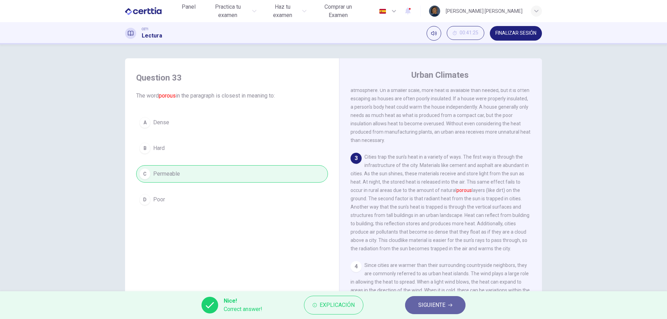
click at [459, 302] on button "SIGUIENTE" at bounding box center [435, 305] width 60 height 18
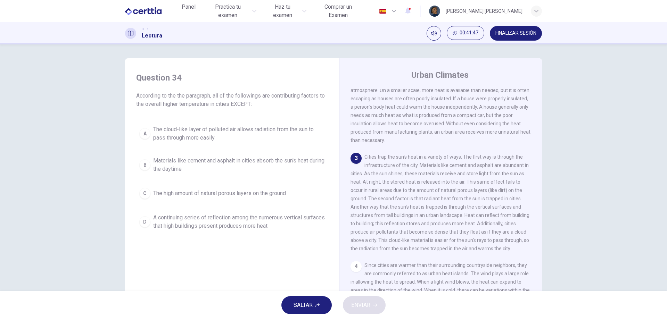
click at [268, 192] on span "The high amount of natural porous layers on the ground" at bounding box center [219, 193] width 133 height 8
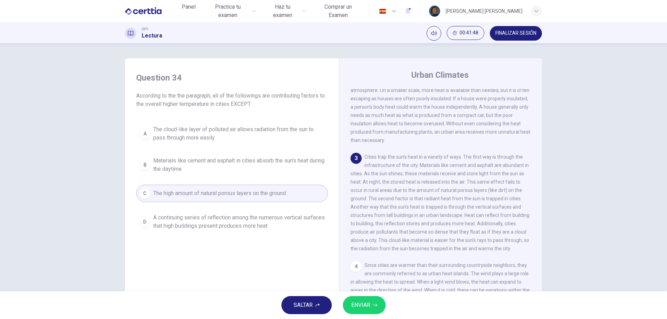
click at [364, 306] on span "ENVIAR" at bounding box center [360, 306] width 19 height 10
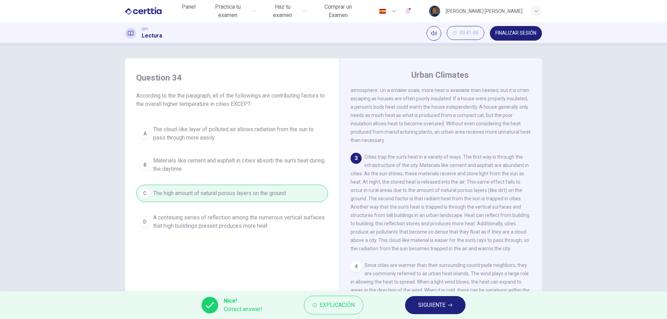
click at [410, 304] on button "SIGUIENTE" at bounding box center [435, 305] width 60 height 18
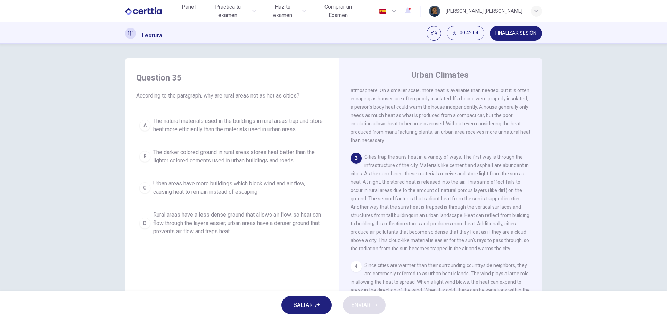
click at [265, 215] on span "Rural areas have a less dense ground that allows air flow, so heat can flow thr…" at bounding box center [239, 223] width 172 height 25
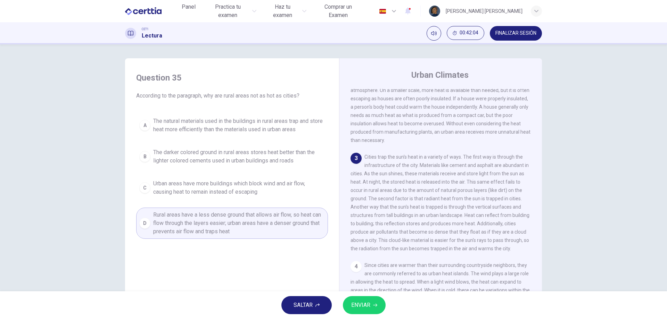
click at [356, 305] on span "ENVIAR" at bounding box center [360, 306] width 19 height 10
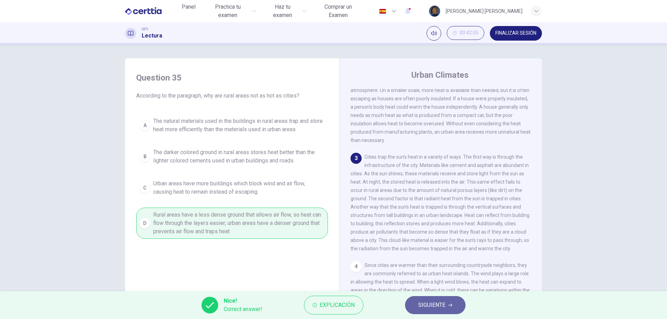
click at [413, 305] on button "SIGUIENTE" at bounding box center [435, 305] width 60 height 18
click at [413, 305] on div "Nice! Correct answer! Explicación SIGUIENTE" at bounding box center [333, 306] width 667 height 28
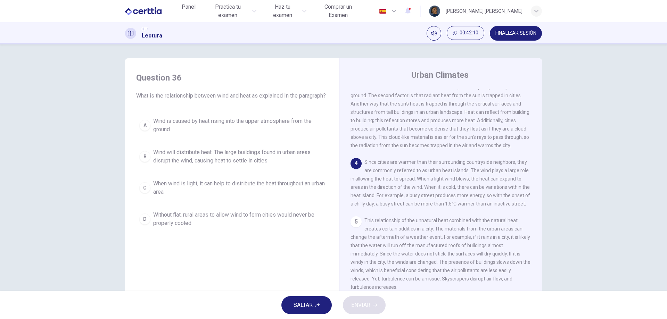
scroll to position [204, 0]
click at [239, 161] on span "Wind will distribute heat. The large buildings found in urban areas disrupt the…" at bounding box center [239, 156] width 172 height 17
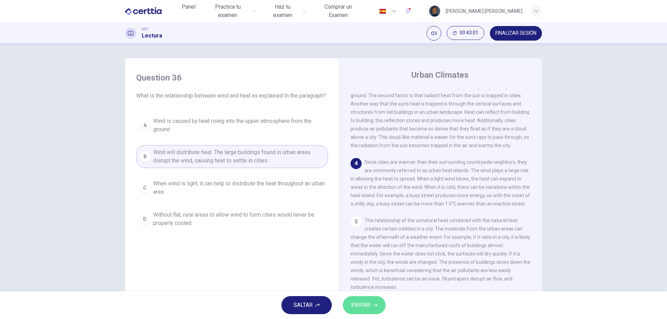
click at [372, 304] on button "ENVIAR" at bounding box center [364, 305] width 43 height 18
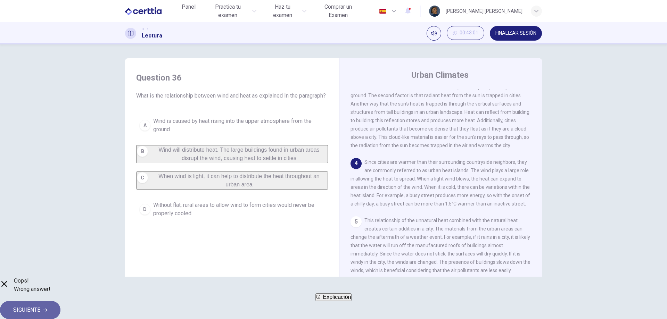
click at [60, 306] on button "SIGUIENTE" at bounding box center [30, 310] width 60 height 18
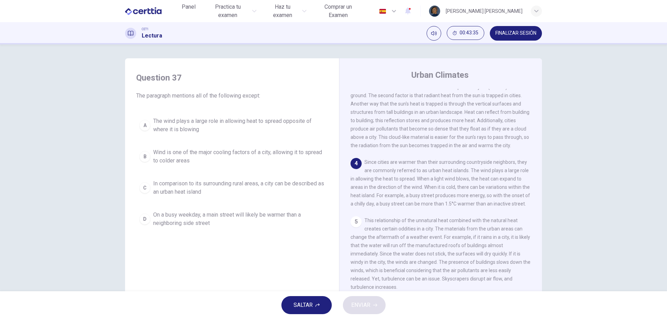
click at [190, 156] on span "Wind is one of the major cooling factors of a city, allowing it to spread to co…" at bounding box center [239, 156] width 172 height 17
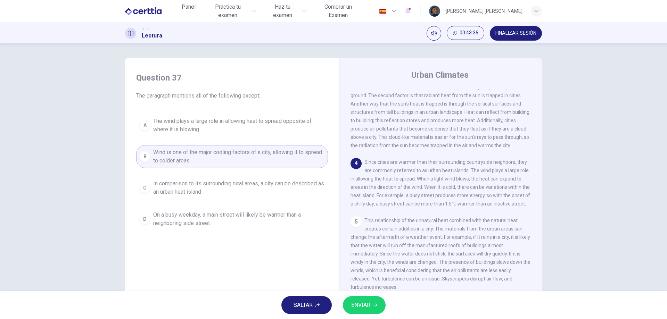
click at [354, 308] on span "ENVIAR" at bounding box center [360, 306] width 19 height 10
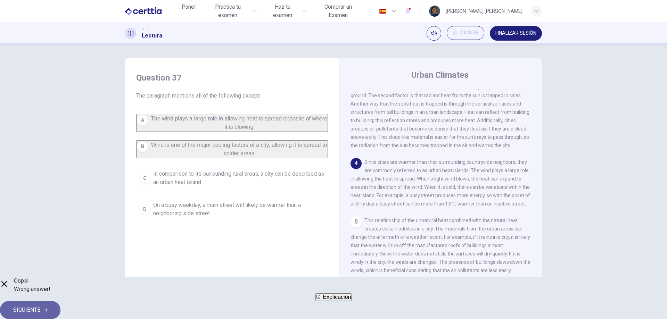
click at [60, 307] on button "SIGUIENTE" at bounding box center [30, 310] width 60 height 18
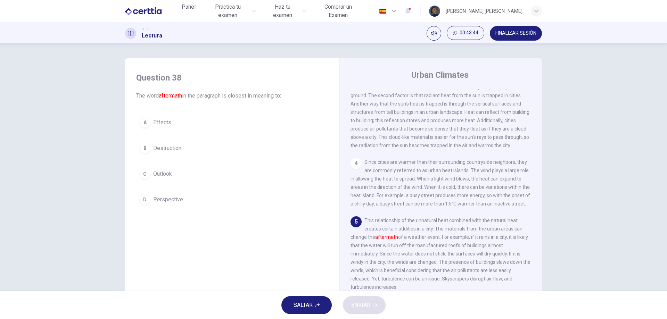
click at [181, 116] on button "A Effects" at bounding box center [232, 122] width 192 height 17
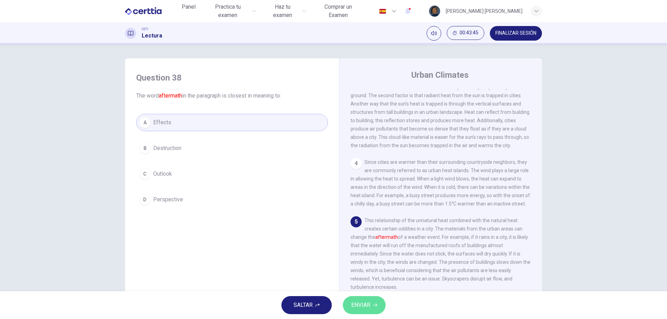
click at [371, 313] on button "ENVIAR" at bounding box center [364, 305] width 43 height 18
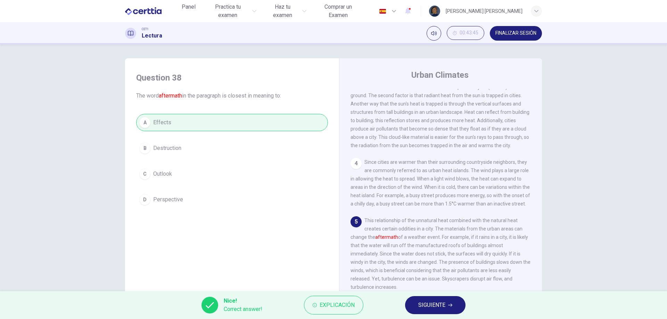
click at [423, 308] on span "SIGUIENTE" at bounding box center [431, 306] width 27 height 10
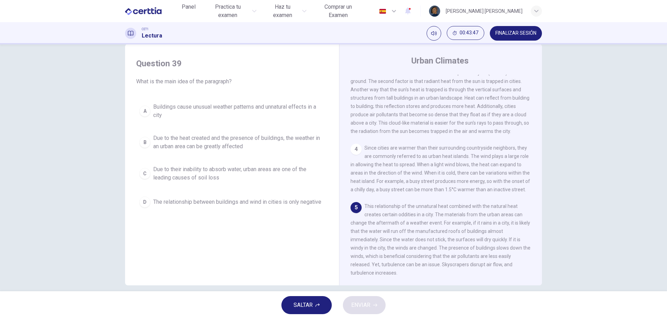
scroll to position [22, 0]
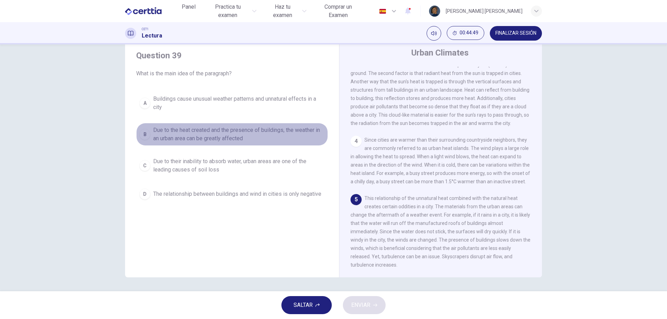
click at [240, 137] on span "Due to the heat created and the presence of buildings, the weather in an urban …" at bounding box center [239, 134] width 172 height 17
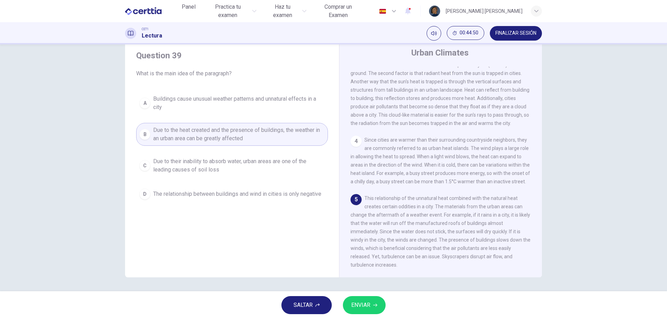
click at [380, 306] on button "ENVIAR" at bounding box center [364, 305] width 43 height 18
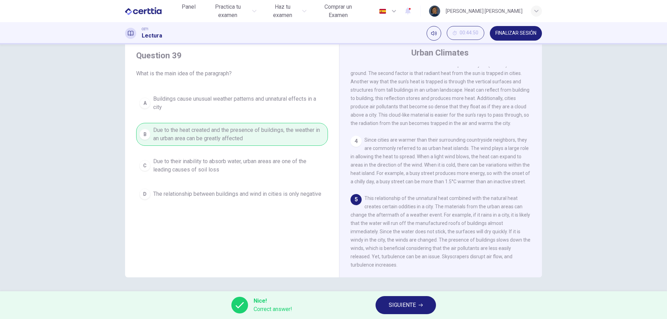
click at [389, 303] on span "SIGUIENTE" at bounding box center [402, 306] width 27 height 10
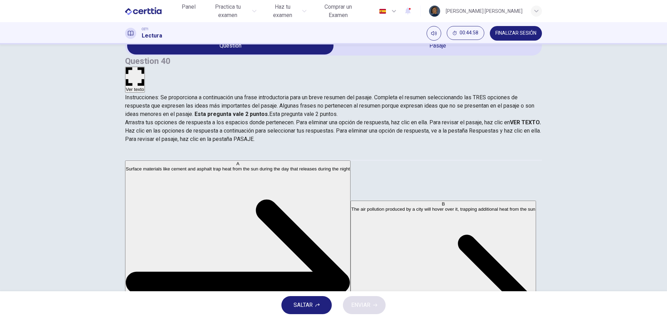
drag, startPoint x: 212, startPoint y: 181, endPoint x: 313, endPoint y: 181, distance: 101.1
drag, startPoint x: 313, startPoint y: 181, endPoint x: 327, endPoint y: 181, distance: 13.9
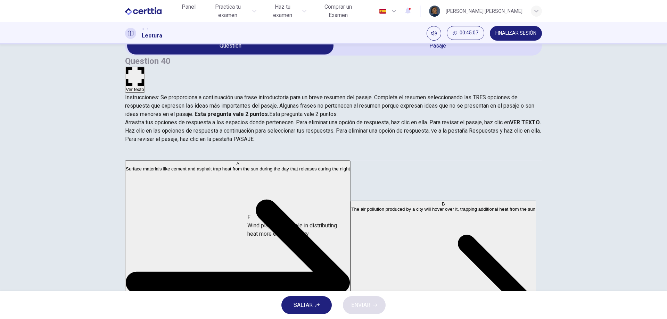
drag, startPoint x: 211, startPoint y: 241, endPoint x: 345, endPoint y: 224, distance: 135.2
drag, startPoint x: 206, startPoint y: 247, endPoint x: 332, endPoint y: 231, distance: 127.2
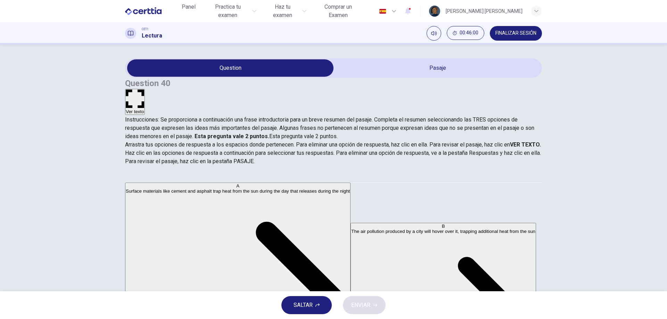
scroll to position [0, 0]
drag, startPoint x: 194, startPoint y: 207, endPoint x: 336, endPoint y: 243, distance: 147.4
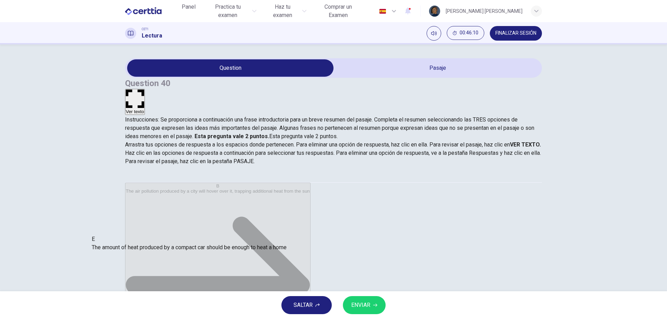
drag, startPoint x: 437, startPoint y: 224, endPoint x: 269, endPoint y: 249, distance: 169.9
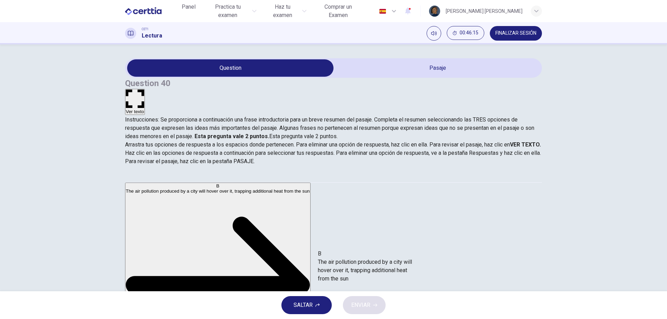
drag, startPoint x: 194, startPoint y: 205, endPoint x: 379, endPoint y: 277, distance: 199.1
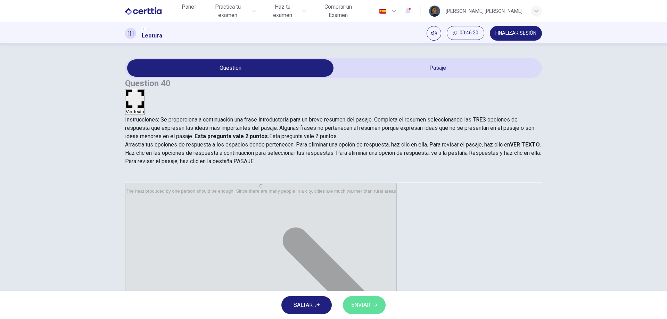
click at [361, 308] on span "ENVIAR" at bounding box center [360, 306] width 19 height 10
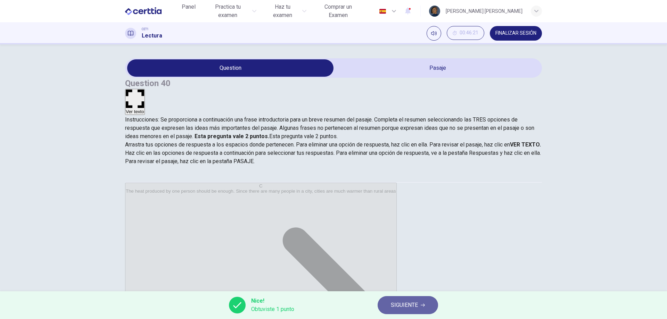
click at [426, 306] on button "SIGUIENTE" at bounding box center [408, 305] width 60 height 18
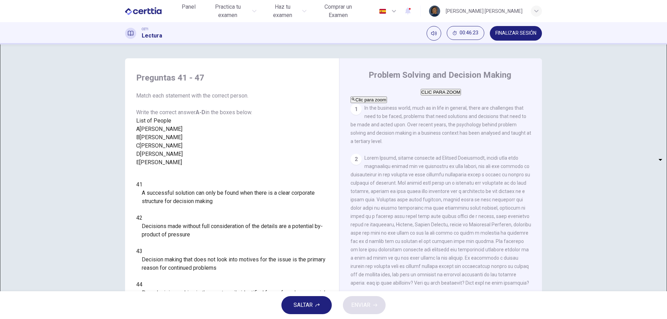
scroll to position [35, 0]
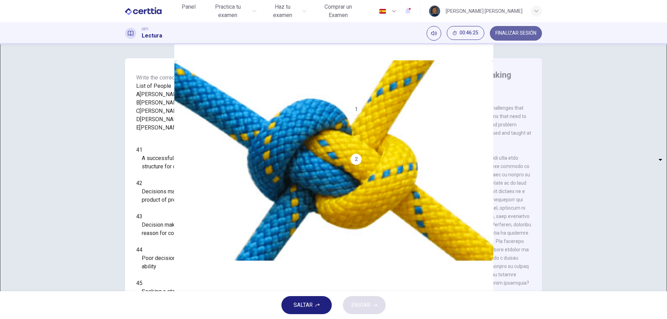
click at [499, 32] on span "FINALIZAR SESIÓN" at bounding box center [515, 34] width 41 height 6
